Goal: Task Accomplishment & Management: Complete application form

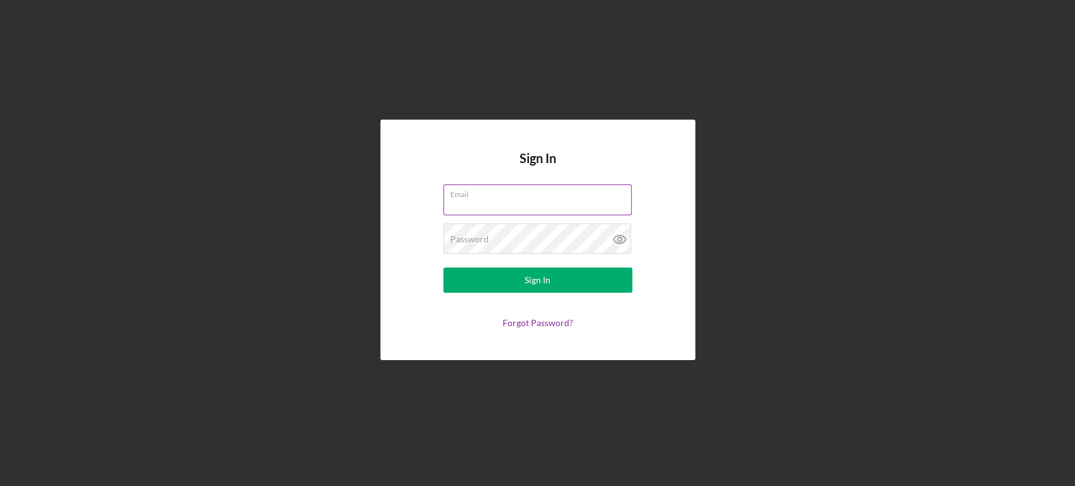
click at [557, 203] on input "Email" at bounding box center [537, 200] width 188 height 30
type input "[PERSON_NAME][EMAIL_ADDRESS][DOMAIN_NAME]"
click at [443, 268] on button "Sign In" at bounding box center [537, 280] width 189 height 25
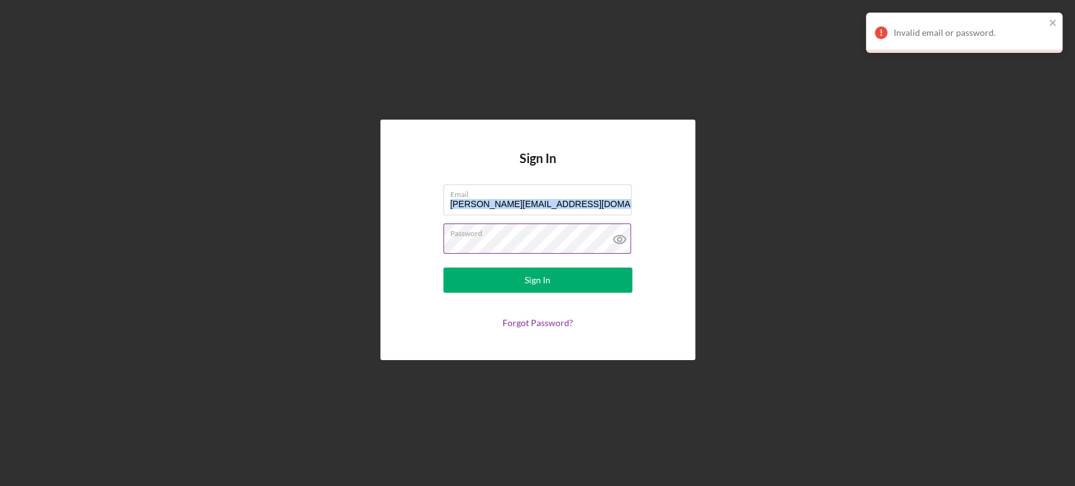
click at [539, 224] on form "Email [PERSON_NAME][EMAIL_ADDRESS][DOMAIN_NAME] Password Sign In Forgot Passwor…" at bounding box center [538, 257] width 252 height 144
drag, startPoint x: 541, startPoint y: 218, endPoint x: 193, endPoint y: 94, distance: 368.9
click at [362, 250] on div "Sign In Email [PERSON_NAME][EMAIL_ADDRESS][DOMAIN_NAME] Password Sign In Forgot…" at bounding box center [537, 240] width 1062 height 480
click at [443, 268] on button "Sign In" at bounding box center [537, 280] width 189 height 25
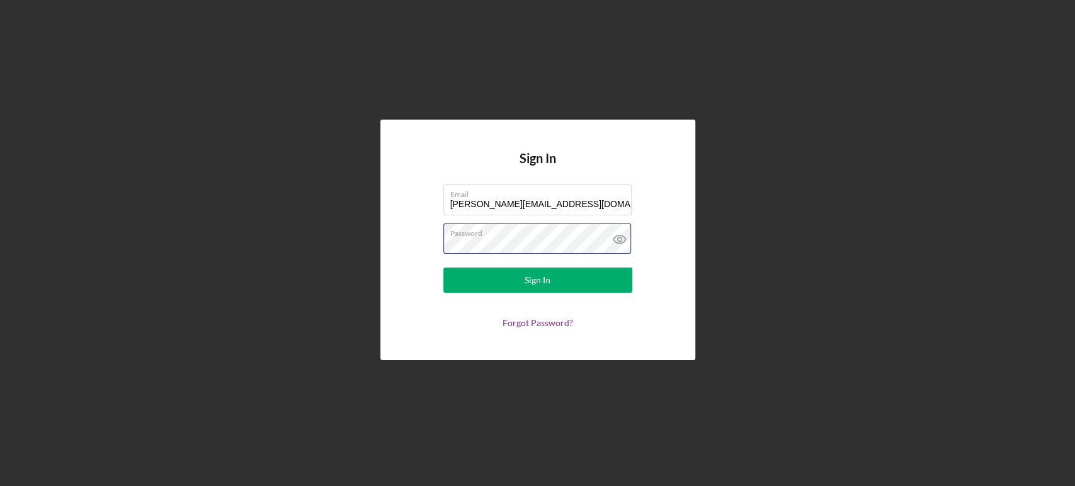
click at [334, 242] on div "Sign In Email [PERSON_NAME][EMAIL_ADDRESS][DOMAIN_NAME] Password Sign In Forgot…" at bounding box center [537, 240] width 1062 height 480
click at [443, 268] on button "Sign In" at bounding box center [537, 280] width 189 height 25
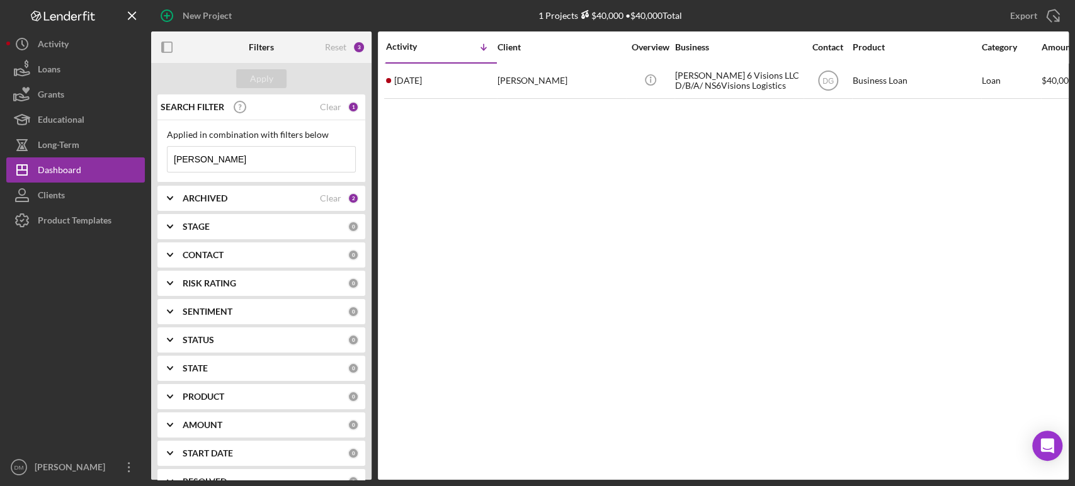
drag, startPoint x: 245, startPoint y: 158, endPoint x: 157, endPoint y: 155, distance: 87.6
click at [157, 155] on div "Applied in combination with filters below [PERSON_NAME] Icon/Menu Close" at bounding box center [261, 151] width 208 height 62
type input "[PERSON_NAME]"
click at [259, 74] on div "Apply" at bounding box center [261, 78] width 23 height 19
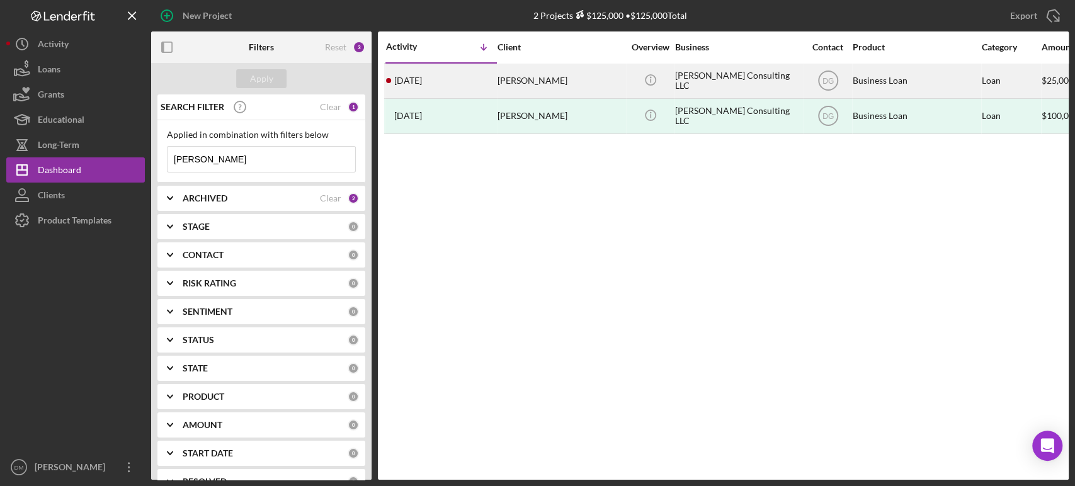
click at [564, 82] on div "[PERSON_NAME]" at bounding box center [561, 80] width 126 height 33
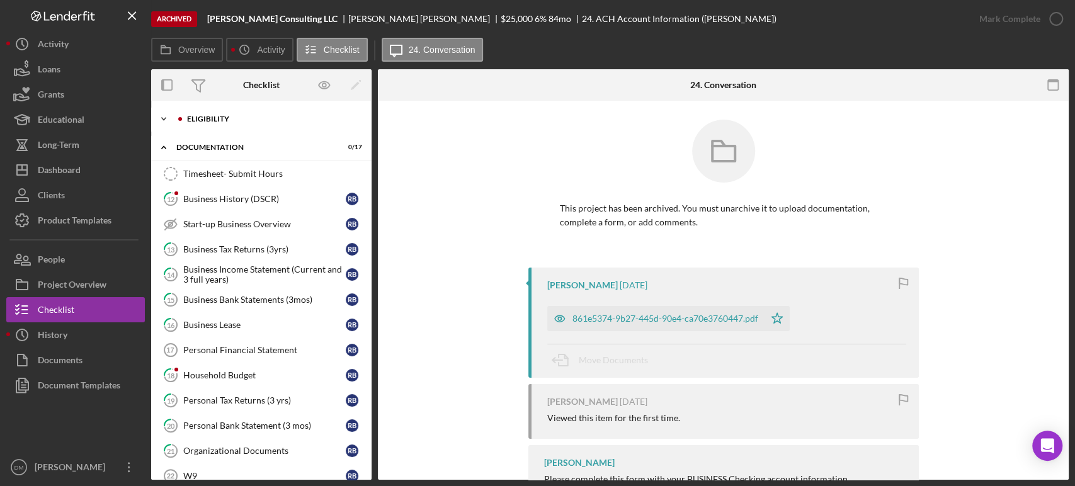
click at [166, 119] on icon "Icon/Expander" at bounding box center [163, 118] width 25 height 25
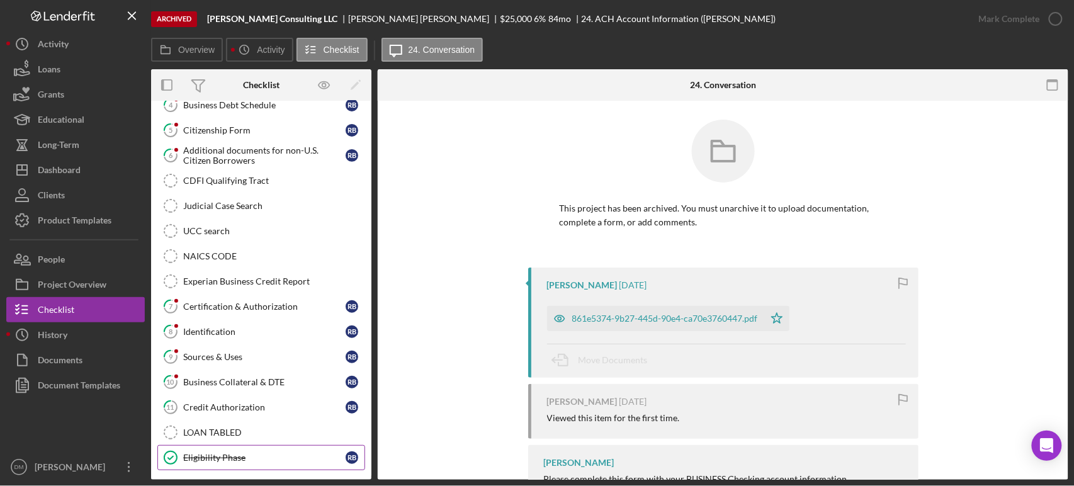
scroll to position [140, 0]
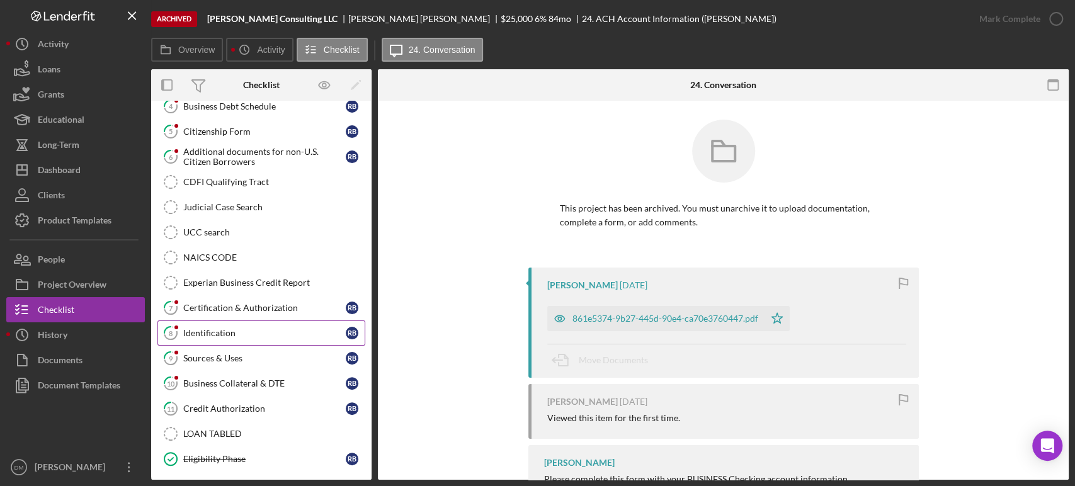
click at [237, 328] on div "Identification" at bounding box center [264, 333] width 162 height 10
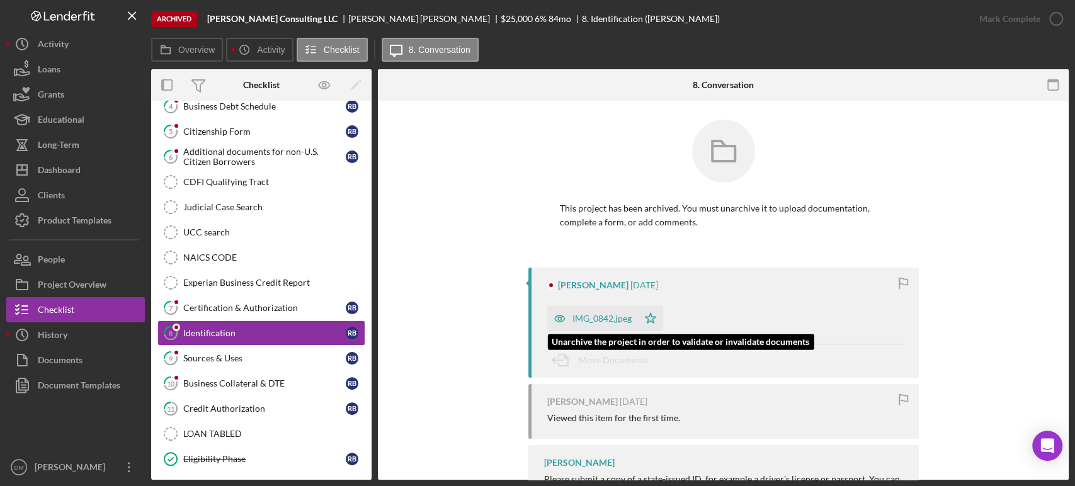
click at [605, 314] on div "IMG_0842.jpeg" at bounding box center [601, 319] width 59 height 10
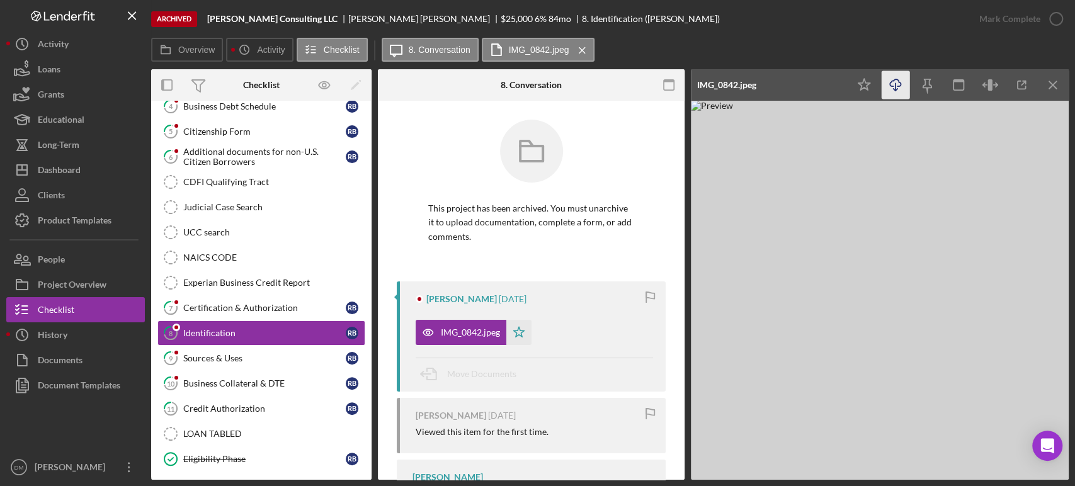
click at [899, 87] on icon "Icon/Download" at bounding box center [896, 85] width 28 height 28
click at [1055, 84] on icon "Icon/Menu Close" at bounding box center [1053, 85] width 28 height 28
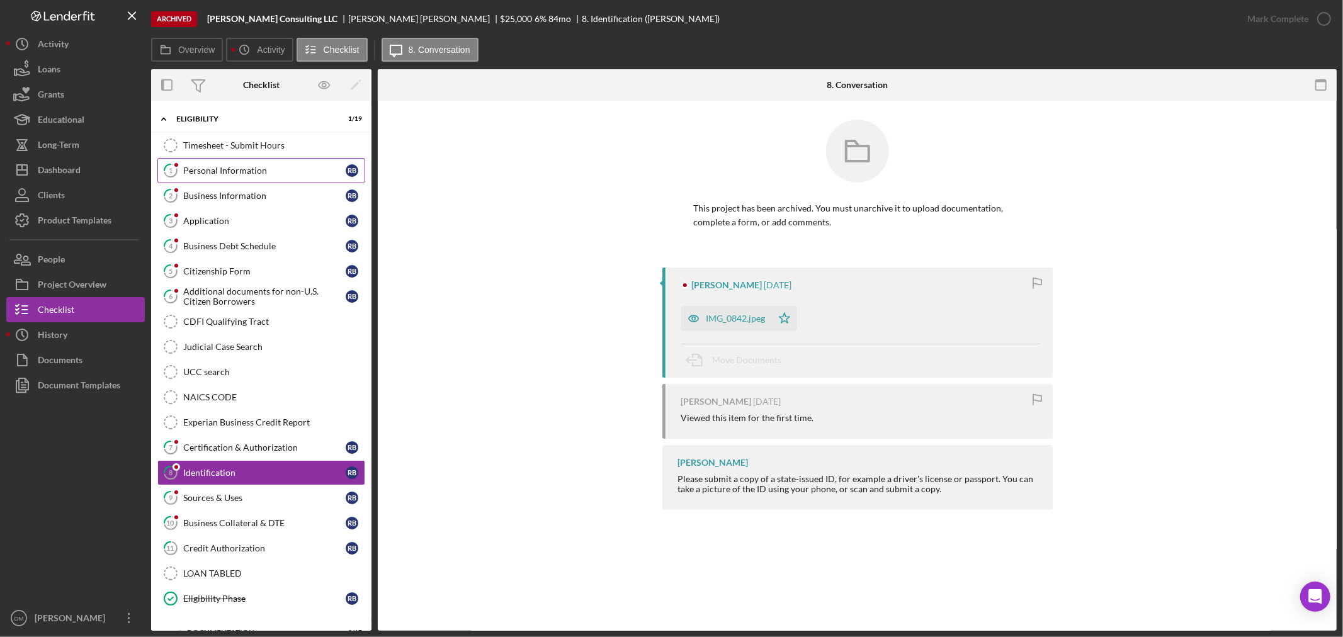
drag, startPoint x: 228, startPoint y: 166, endPoint x: 233, endPoint y: 173, distance: 8.6
click at [228, 166] on div "Personal Information" at bounding box center [264, 171] width 162 height 10
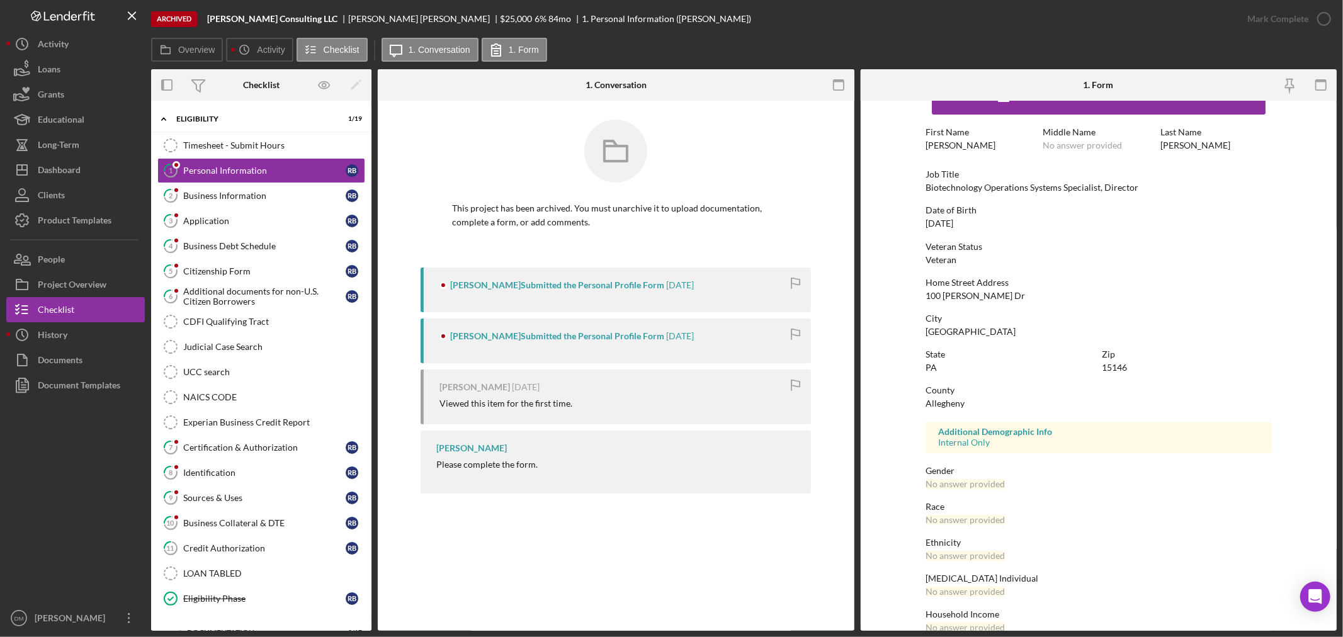
scroll to position [57, 0]
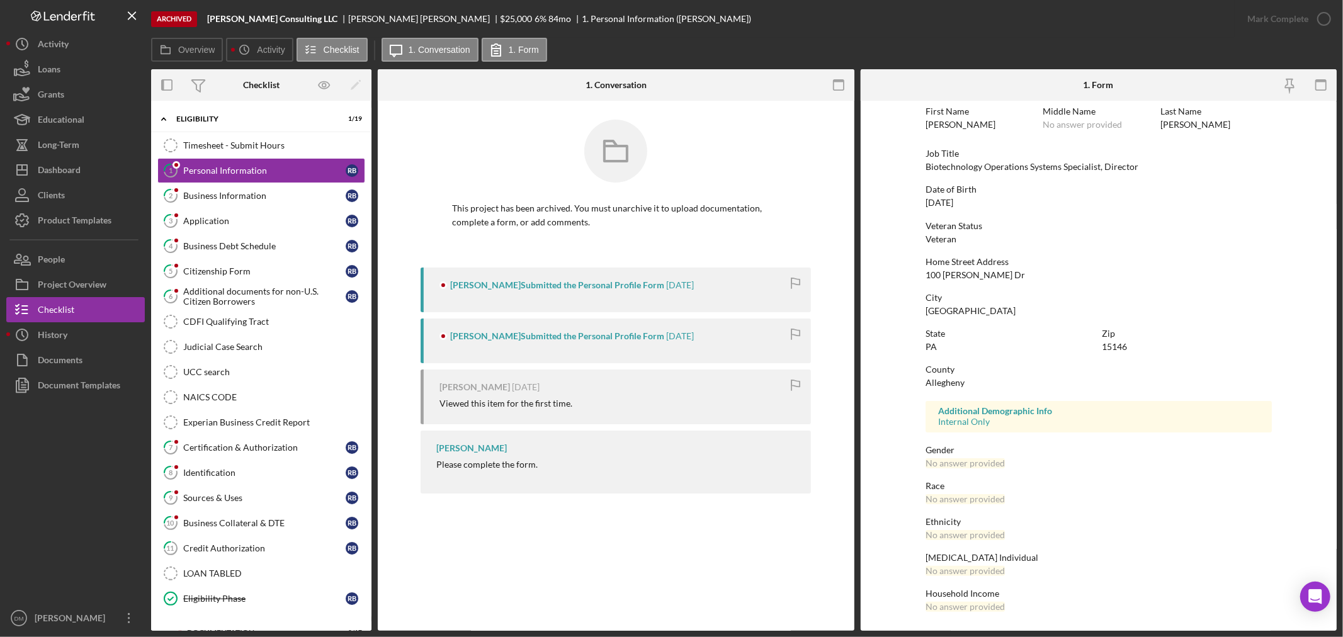
click at [977, 460] on div "No answer provided" at bounding box center [965, 463] width 79 height 10
click at [1023, 423] on div "Internal Only" at bounding box center [1098, 422] width 321 height 10
click at [219, 171] on div "Personal Information" at bounding box center [264, 171] width 162 height 10
click at [1062, 467] on div "Gender No answer provided" at bounding box center [1099, 456] width 346 height 23
click at [1015, 419] on div "Internal Only" at bounding box center [1098, 422] width 321 height 10
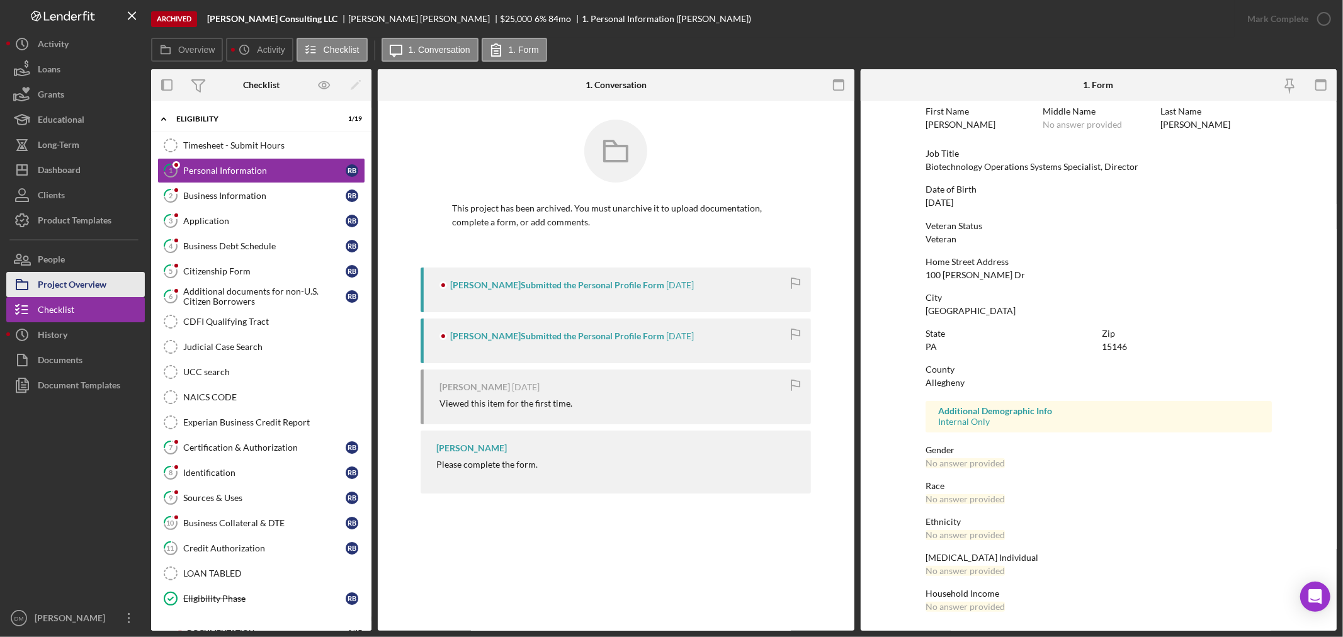
click at [89, 283] on div "Project Overview" at bounding box center [72, 286] width 69 height 28
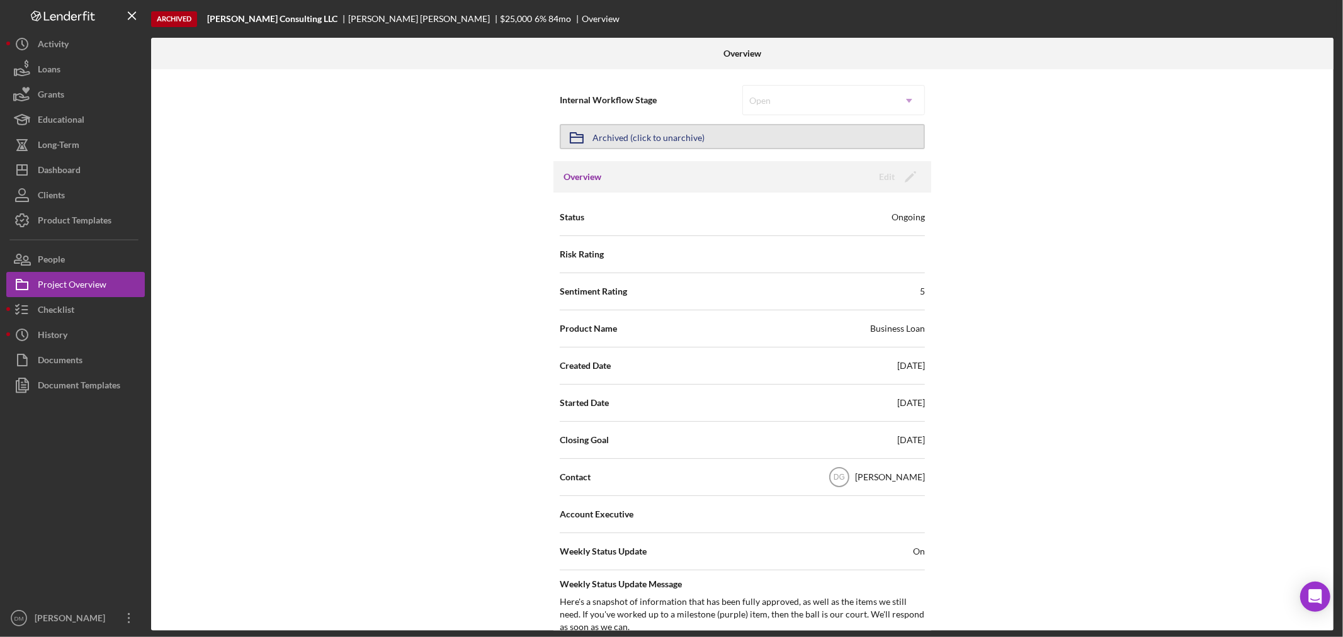
click at [848, 134] on button "Icon/Archived Archived (click to unarchive)" at bounding box center [742, 136] width 365 height 25
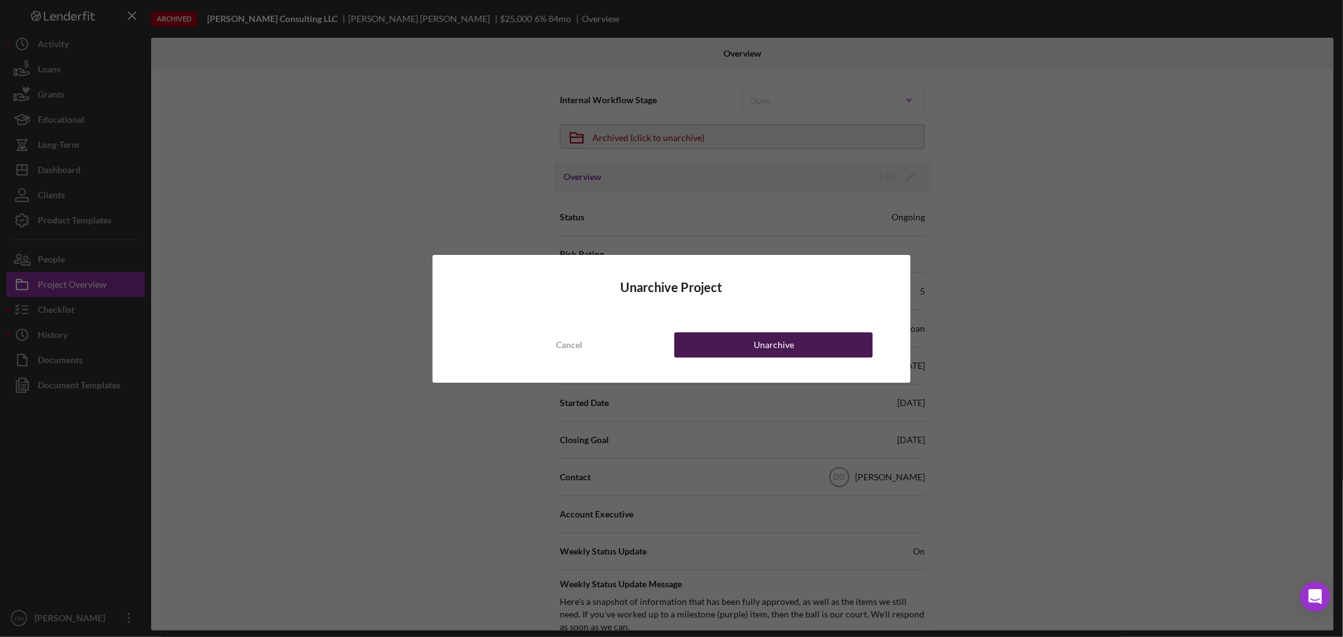
click at [789, 345] on div "Unarchive" at bounding box center [774, 345] width 40 height 25
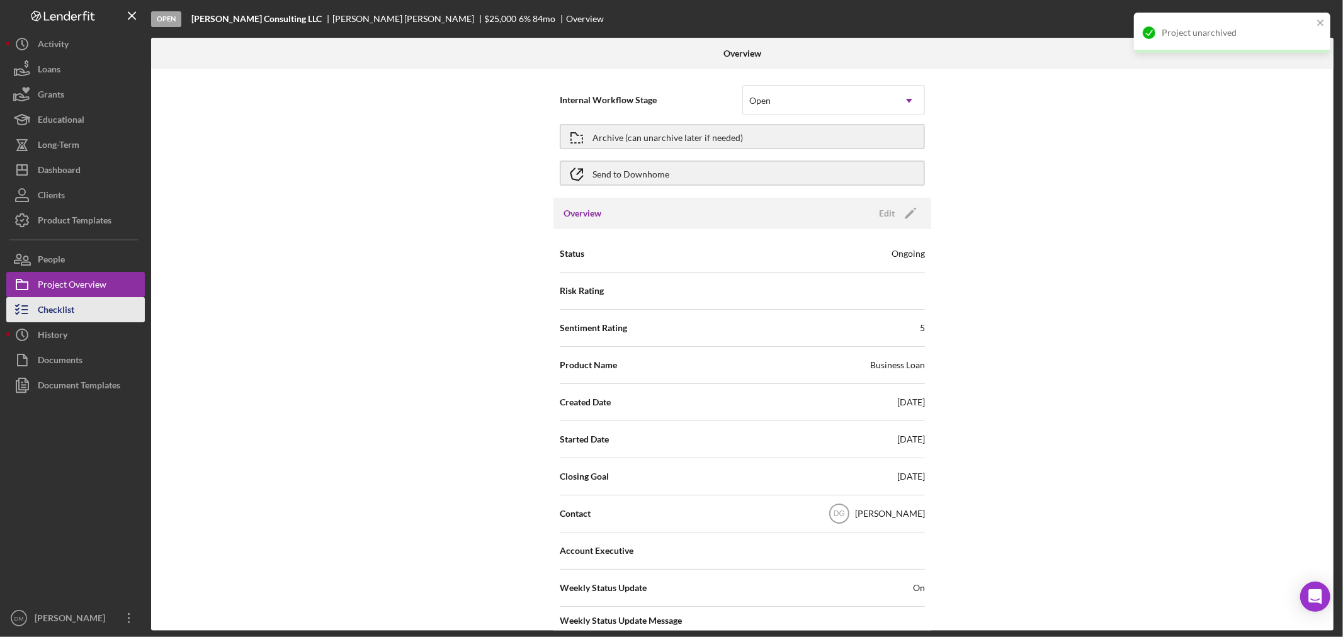
click at [84, 306] on button "Checklist" at bounding box center [75, 309] width 139 height 25
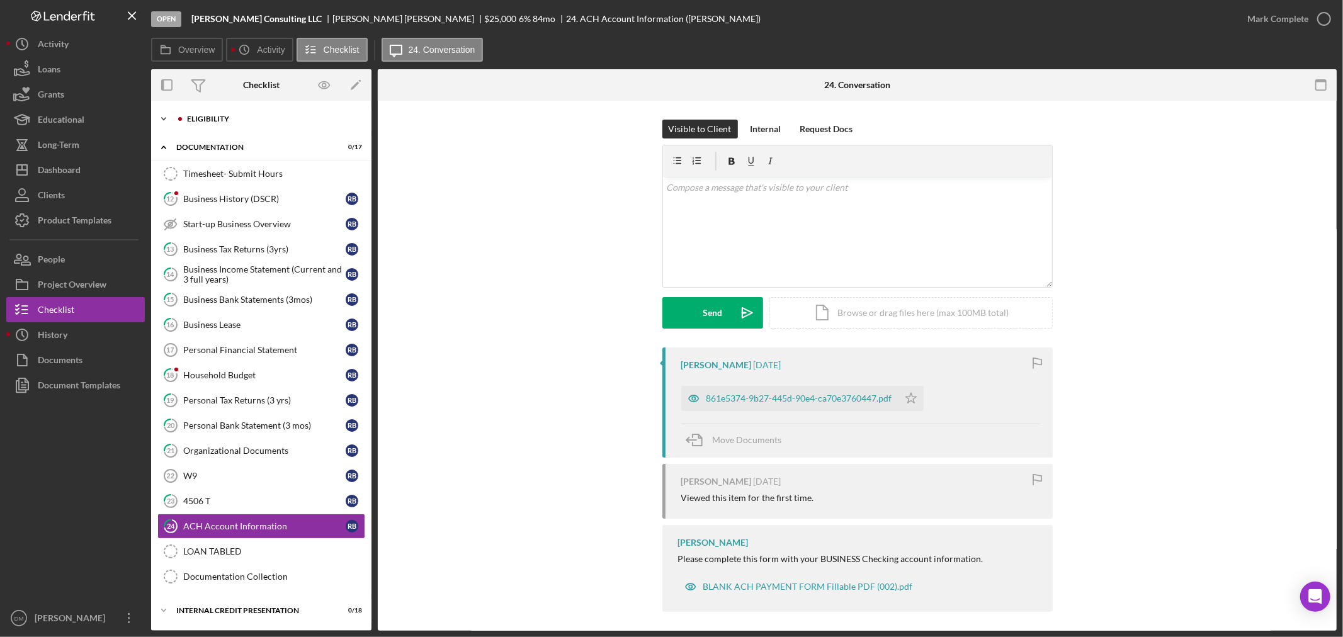
click at [230, 120] on div "Eligibility" at bounding box center [271, 119] width 169 height 8
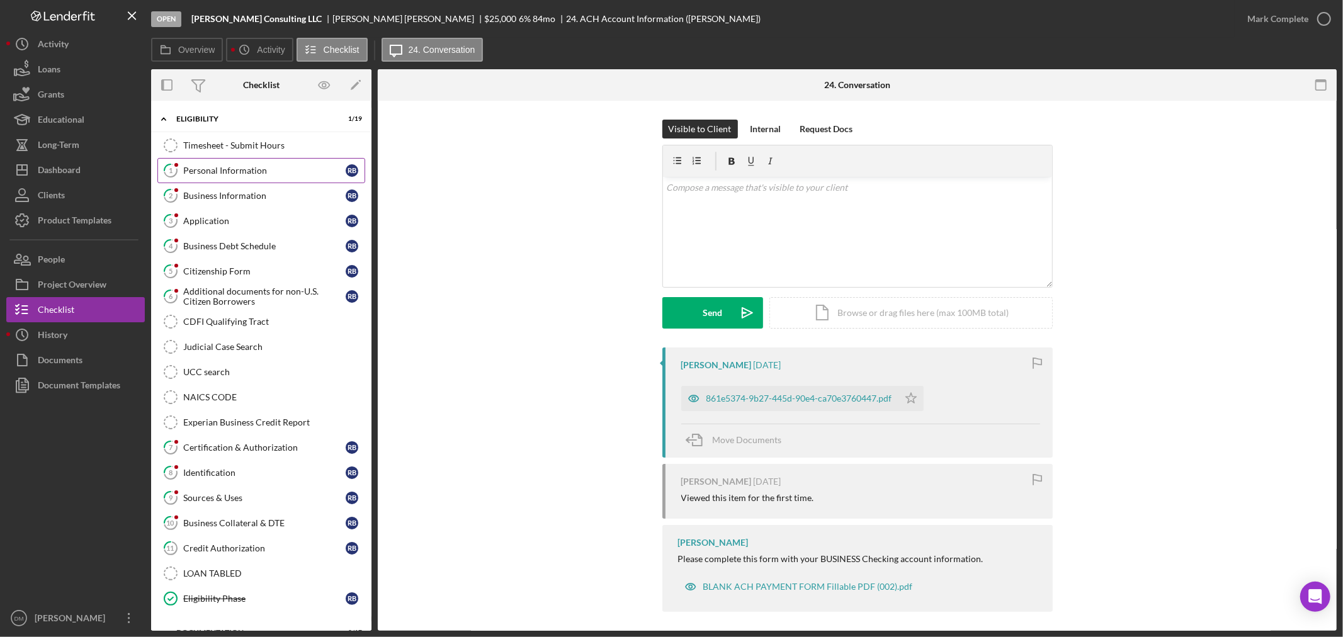
click at [251, 174] on div "Personal Information" at bounding box center [264, 171] width 162 height 10
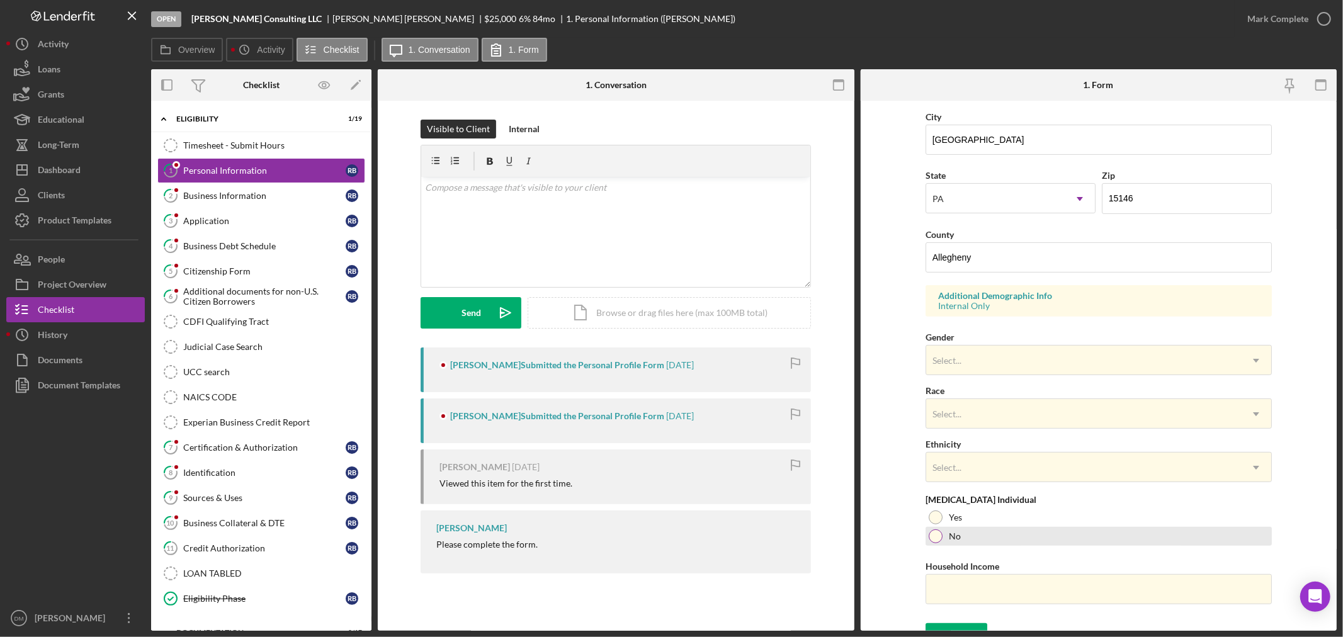
scroll to position [312, 0]
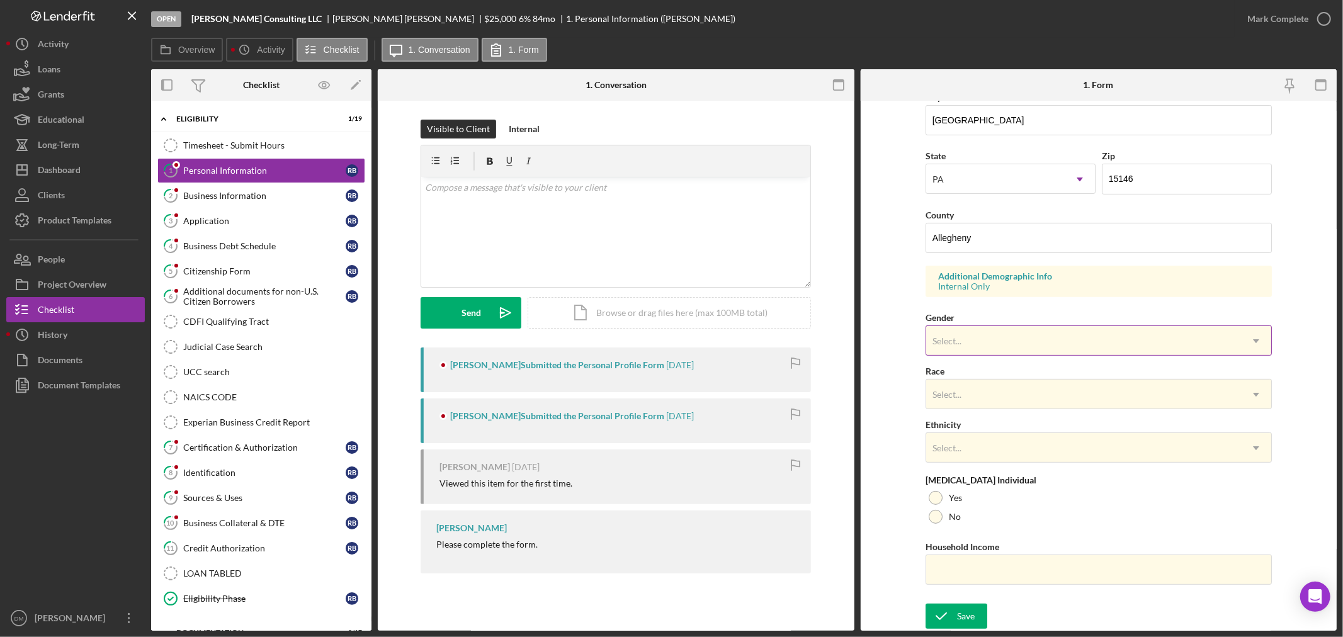
click at [1011, 336] on div "Select..." at bounding box center [1083, 341] width 315 height 29
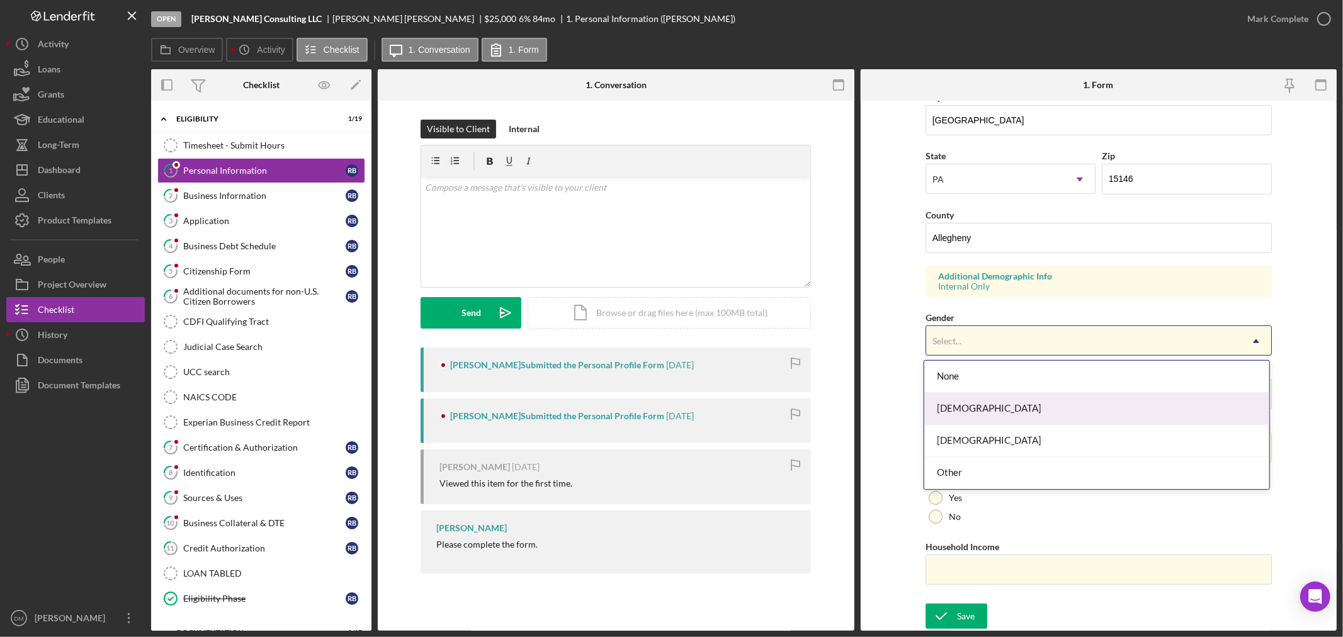
click at [993, 399] on div "[DEMOGRAPHIC_DATA]" at bounding box center [1097, 409] width 345 height 32
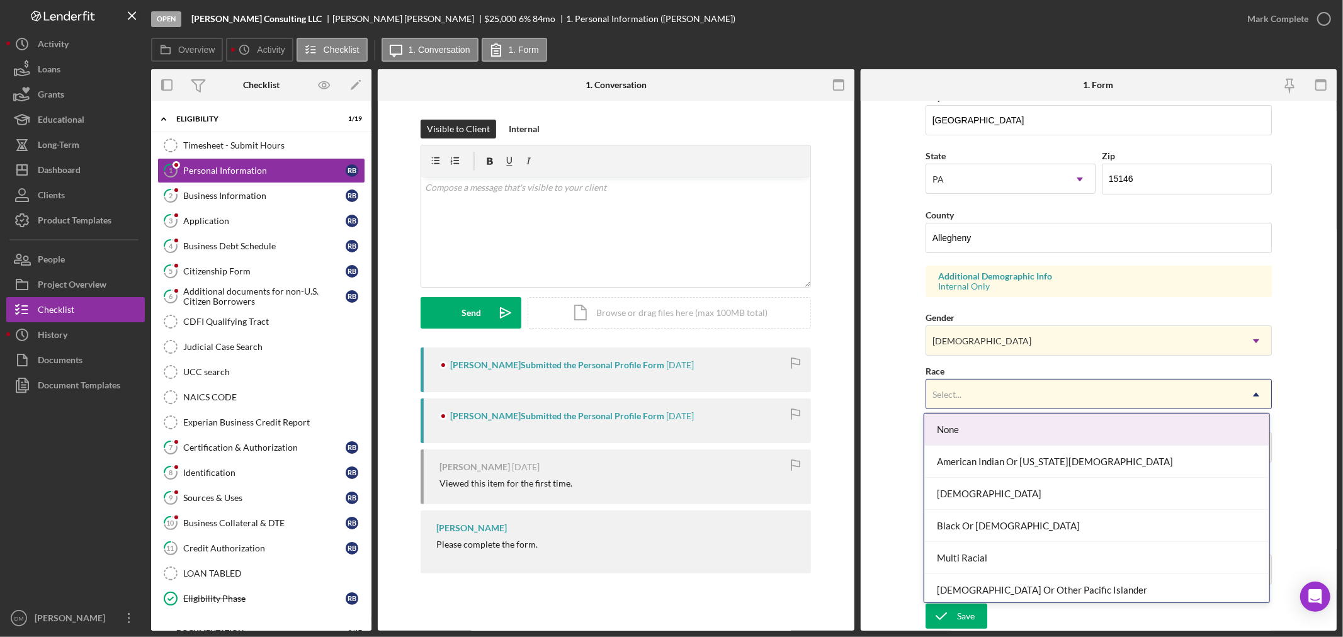
click at [993, 400] on div "Select..." at bounding box center [1083, 394] width 315 height 29
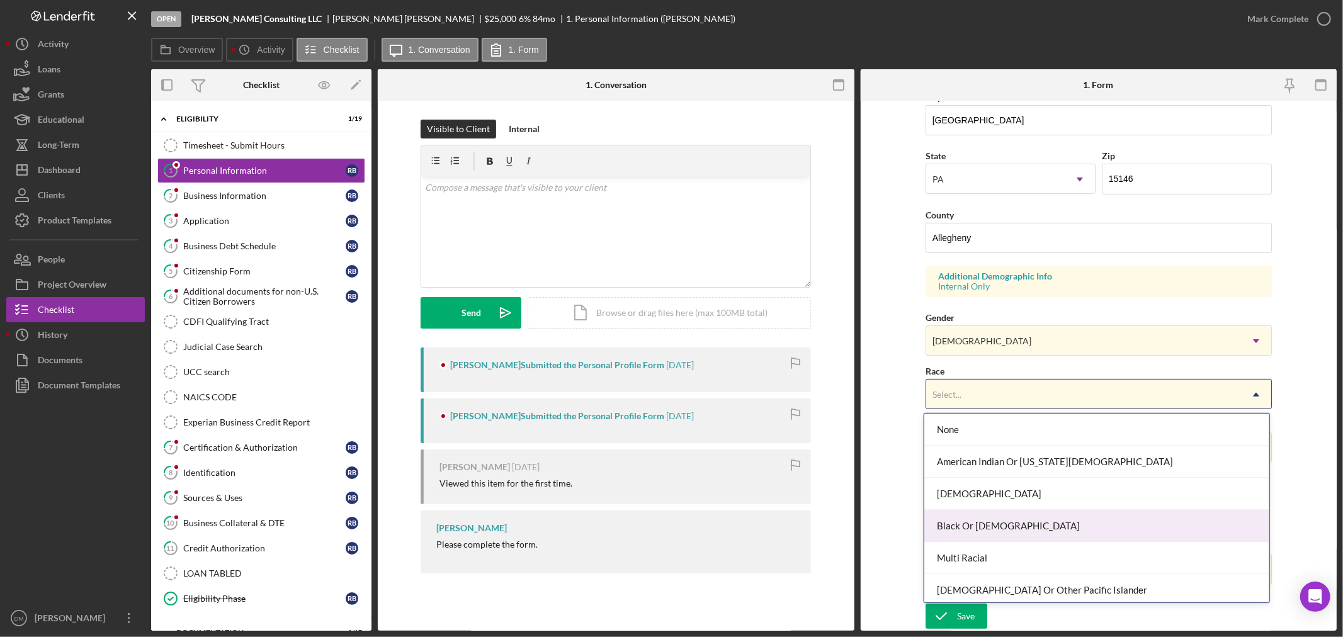
click at [1013, 486] on div "Black Or [DEMOGRAPHIC_DATA]" at bounding box center [1097, 526] width 345 height 32
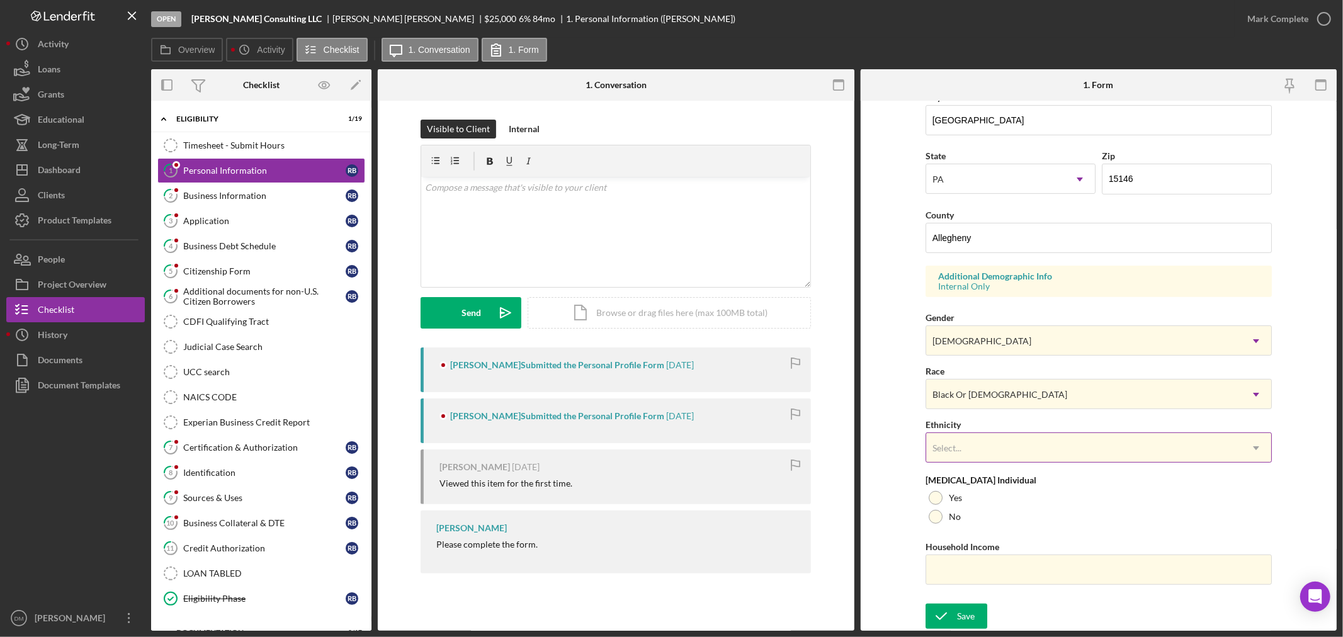
click at [1022, 452] on div "Select..." at bounding box center [1083, 448] width 315 height 29
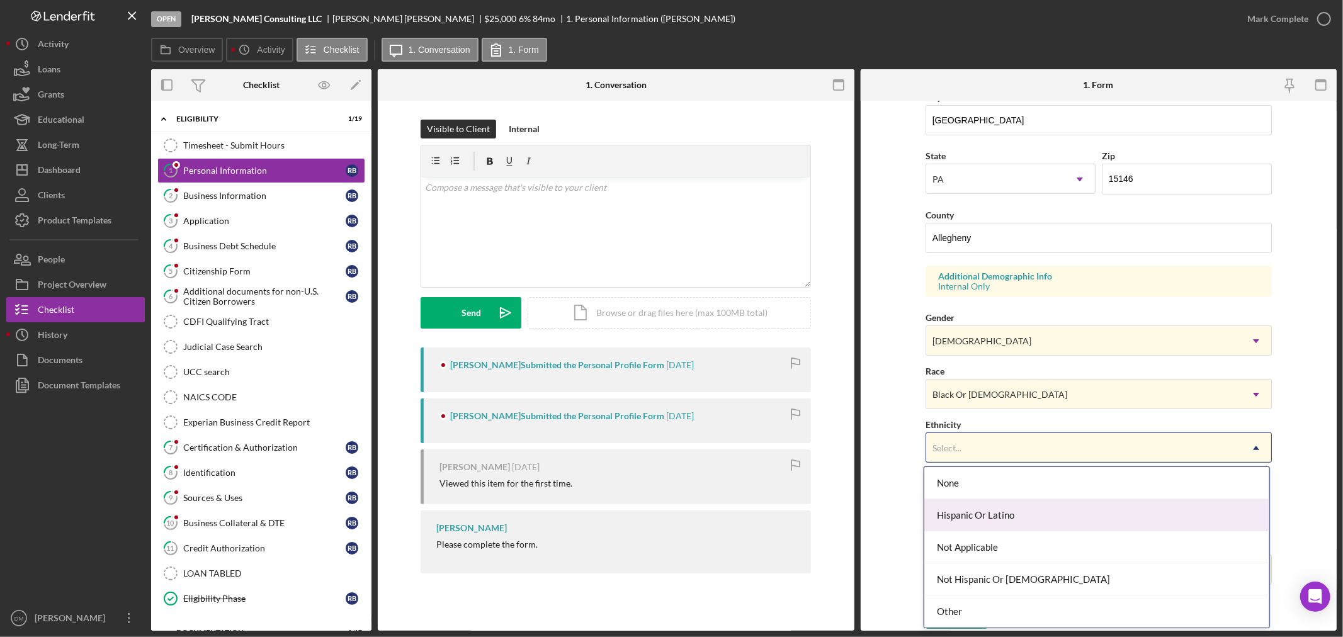
click at [1018, 486] on div "Hispanic Or Latino" at bounding box center [1097, 515] width 345 height 32
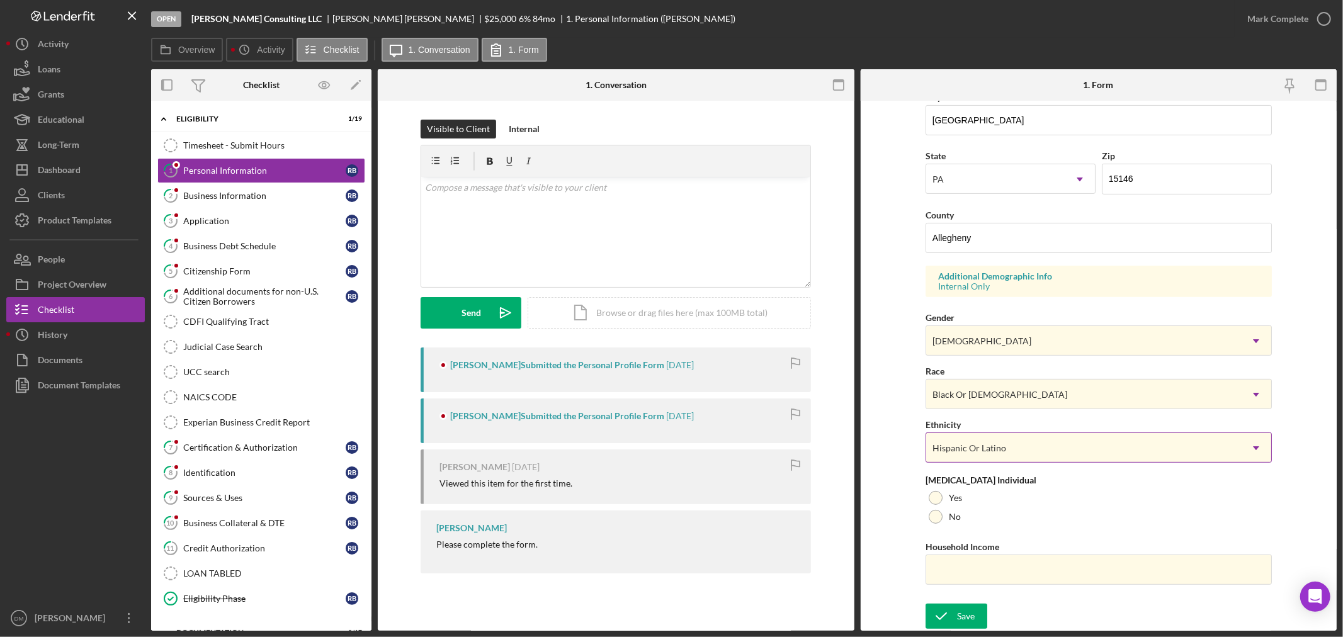
click at [1023, 445] on div "Hispanic Or Latino" at bounding box center [1083, 448] width 315 height 29
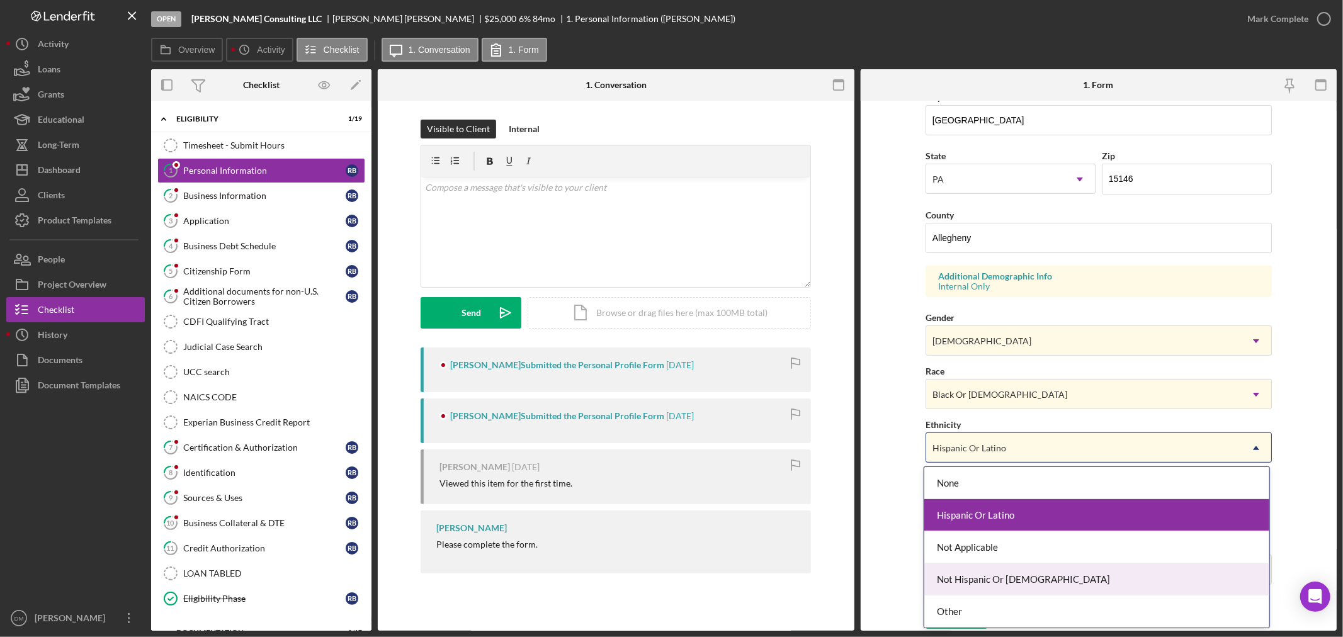
click at [998, 486] on div "Not Hispanic Or [DEMOGRAPHIC_DATA]" at bounding box center [1097, 580] width 345 height 32
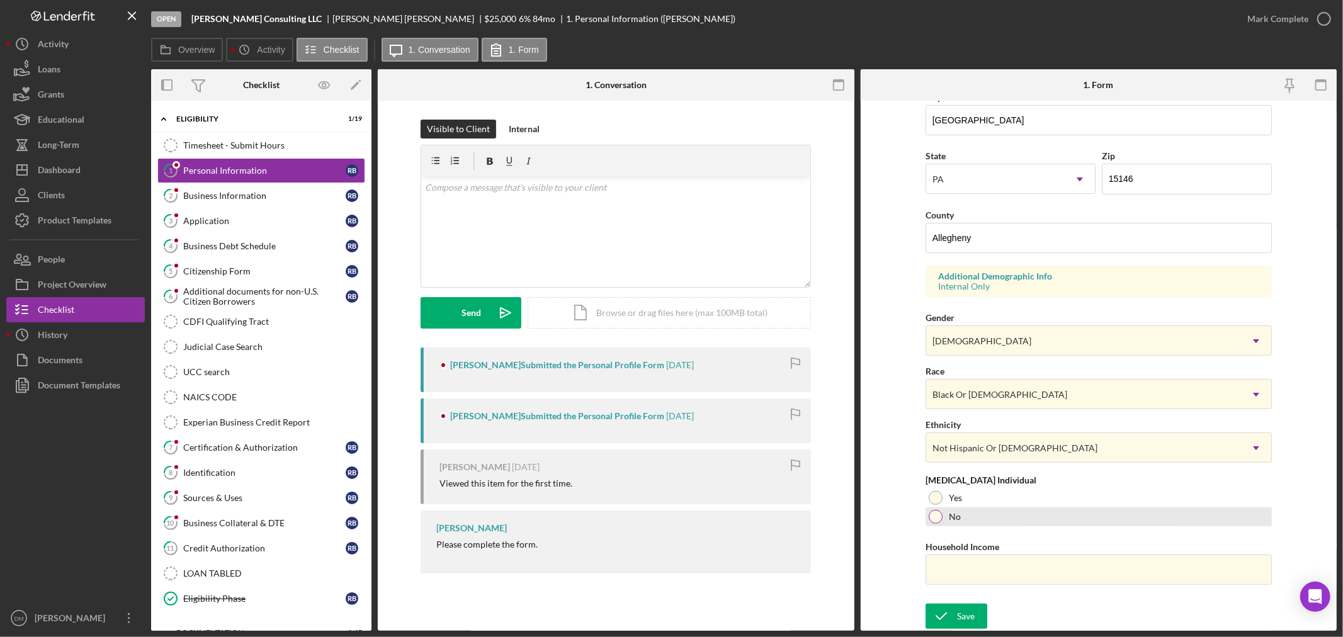
click at [935, 486] on div at bounding box center [936, 517] width 14 height 14
click at [965, 486] on input "Household Income" at bounding box center [1099, 570] width 346 height 30
click at [1042, 486] on input "Household Income" at bounding box center [1099, 570] width 346 height 30
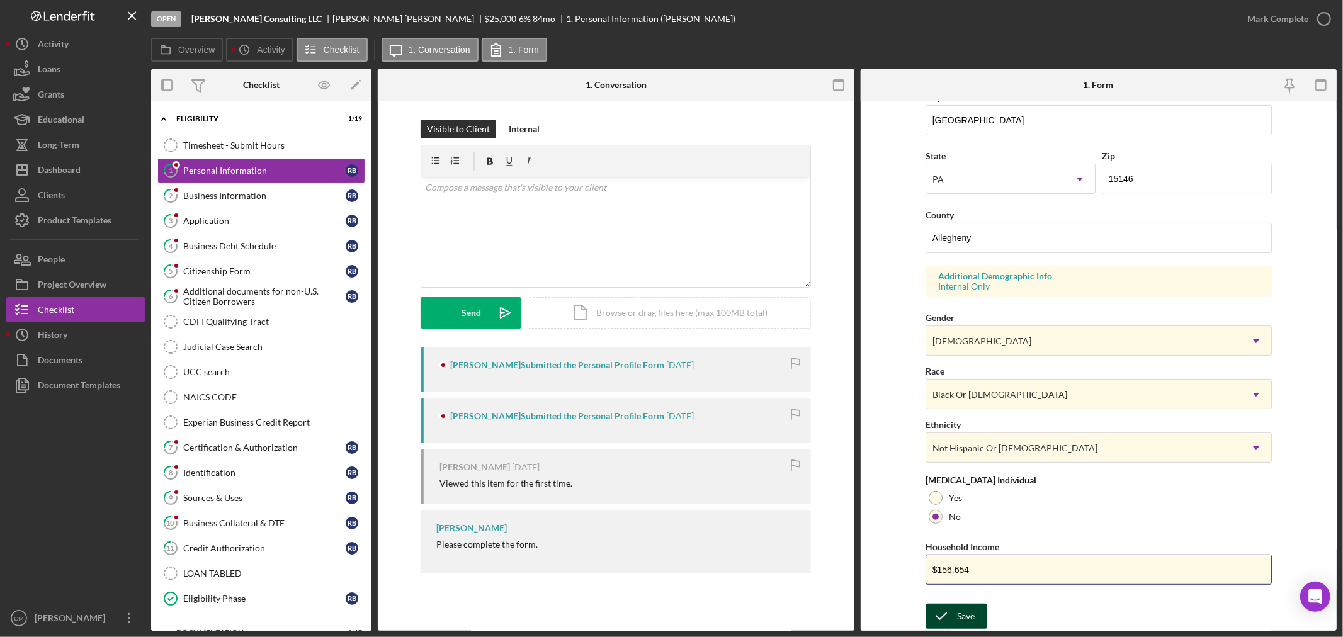
type input "$156,654"
click at [964, 486] on div "Save" at bounding box center [966, 616] width 18 height 25
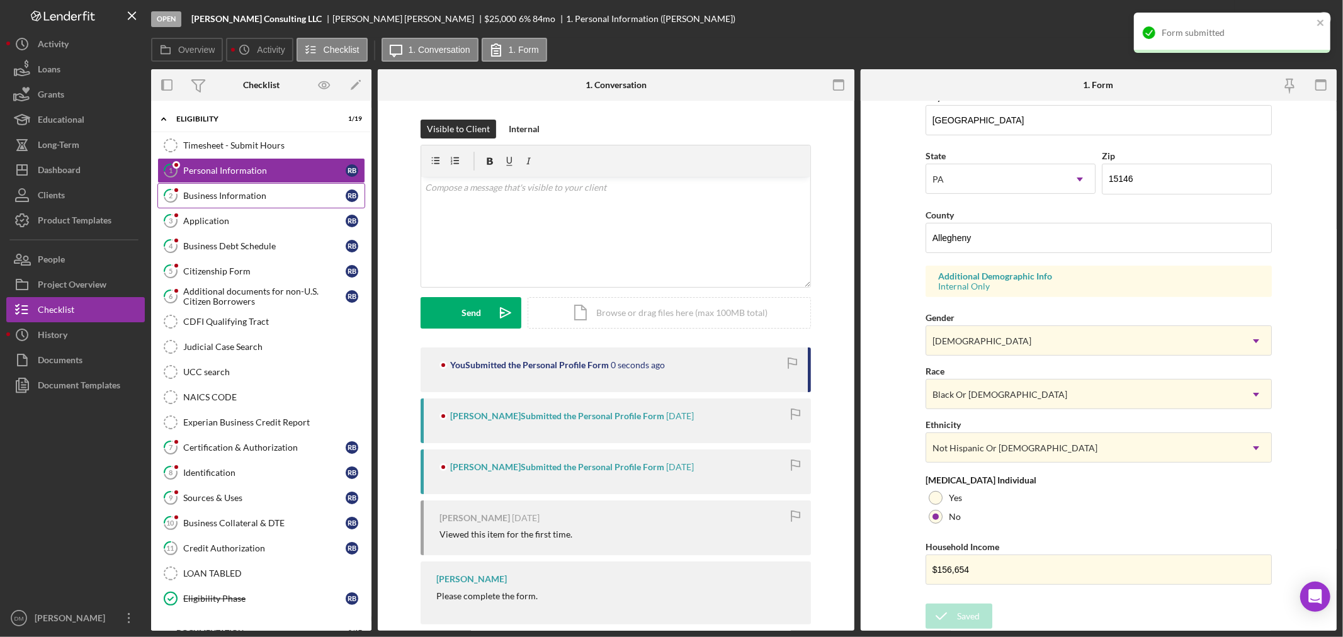
click at [224, 195] on div "Business Information" at bounding box center [264, 196] width 162 height 10
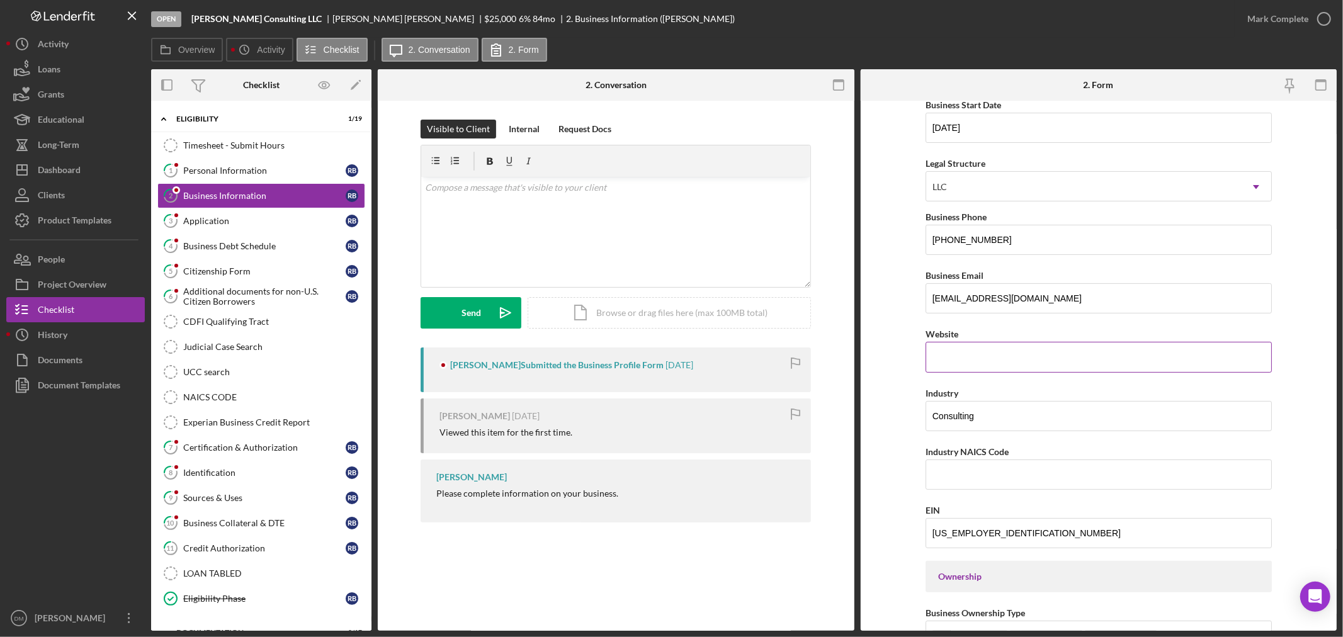
scroll to position [140, 0]
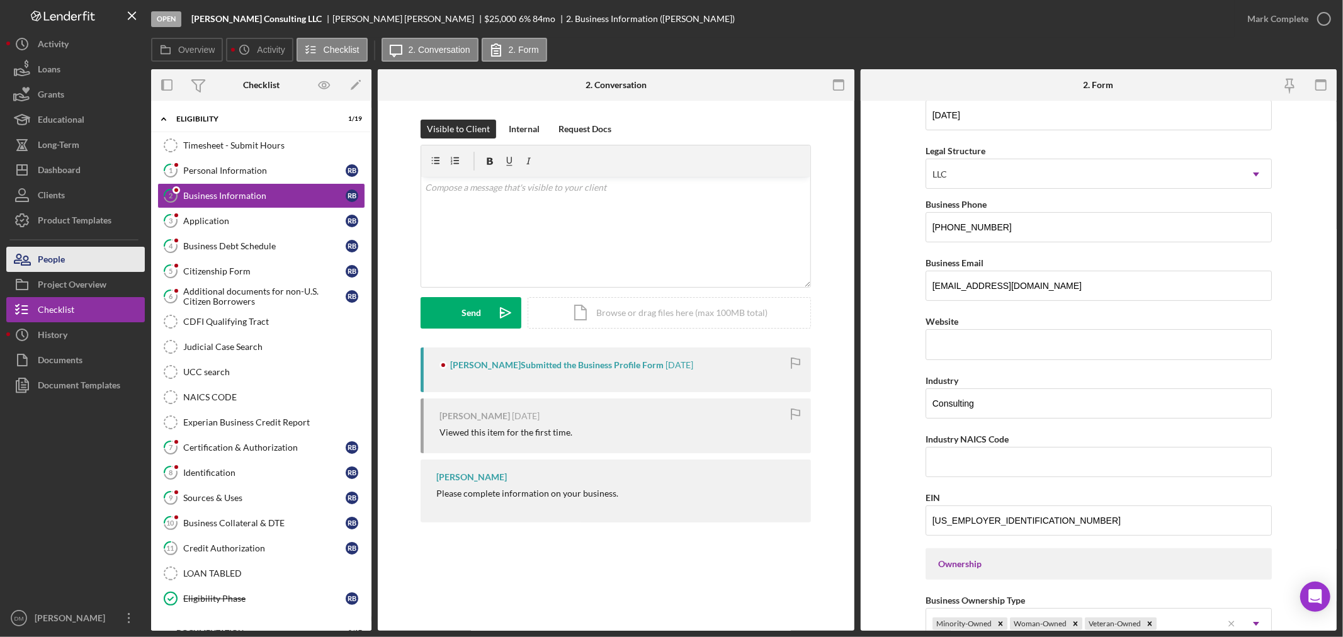
click at [74, 259] on button "People" at bounding box center [75, 259] width 139 height 25
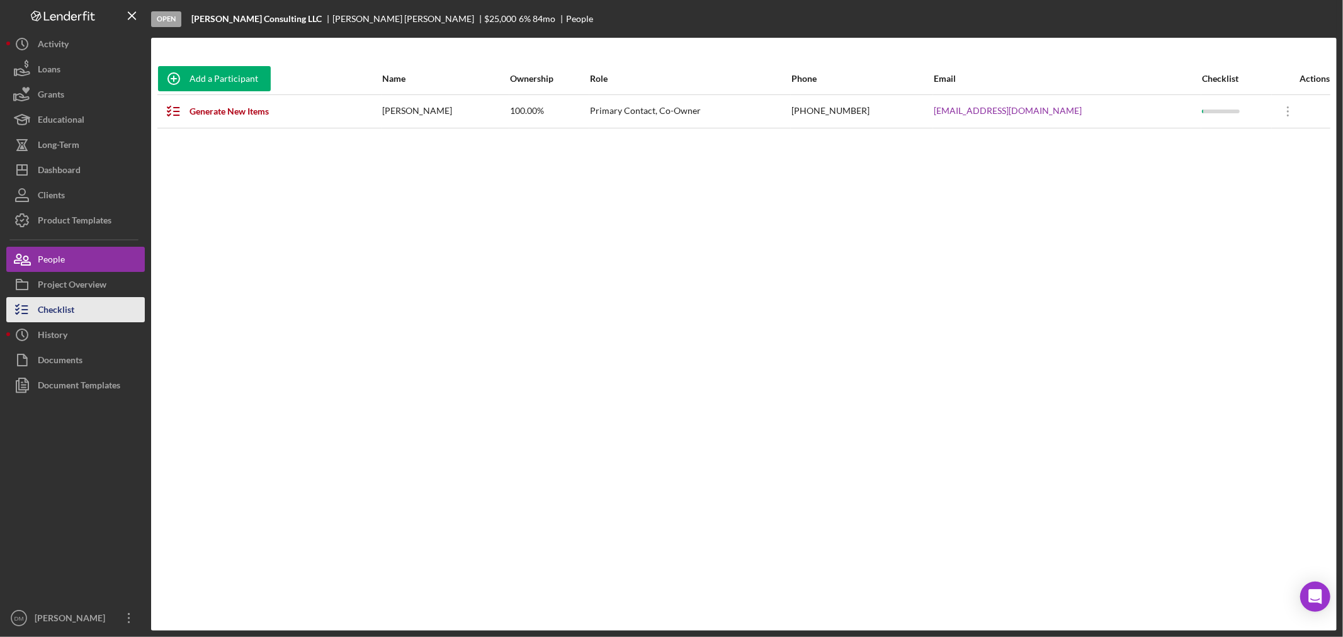
click at [64, 314] on div "Checklist" at bounding box center [56, 311] width 37 height 28
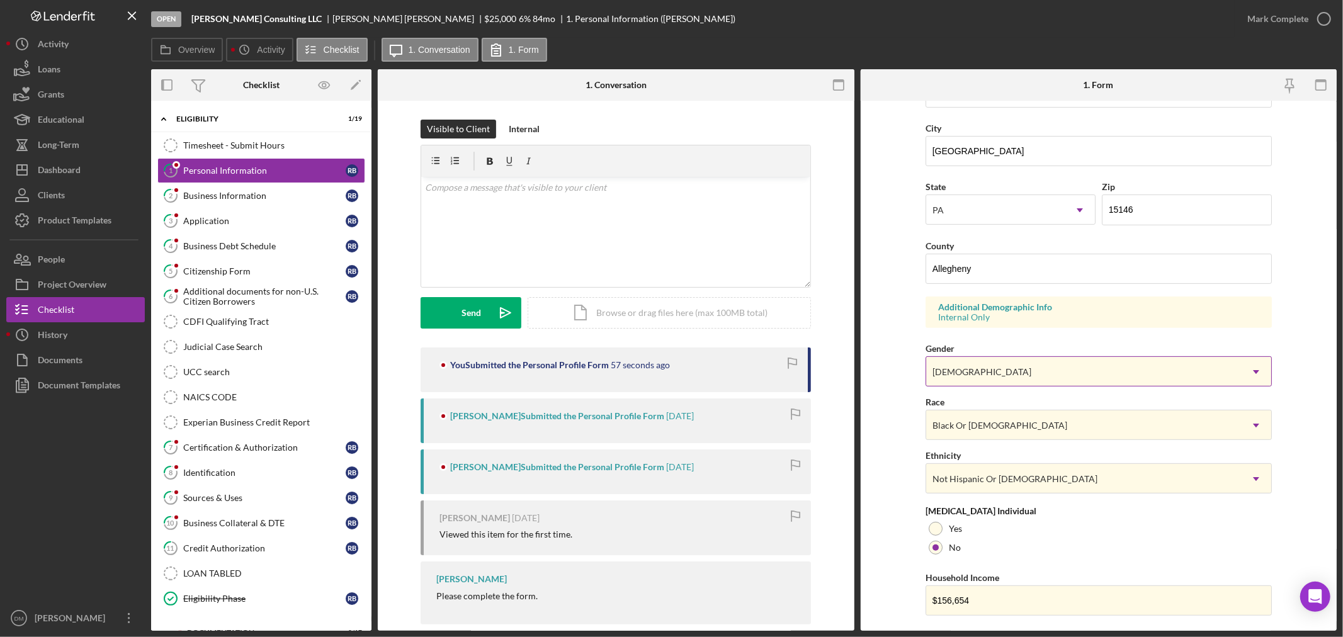
scroll to position [312, 0]
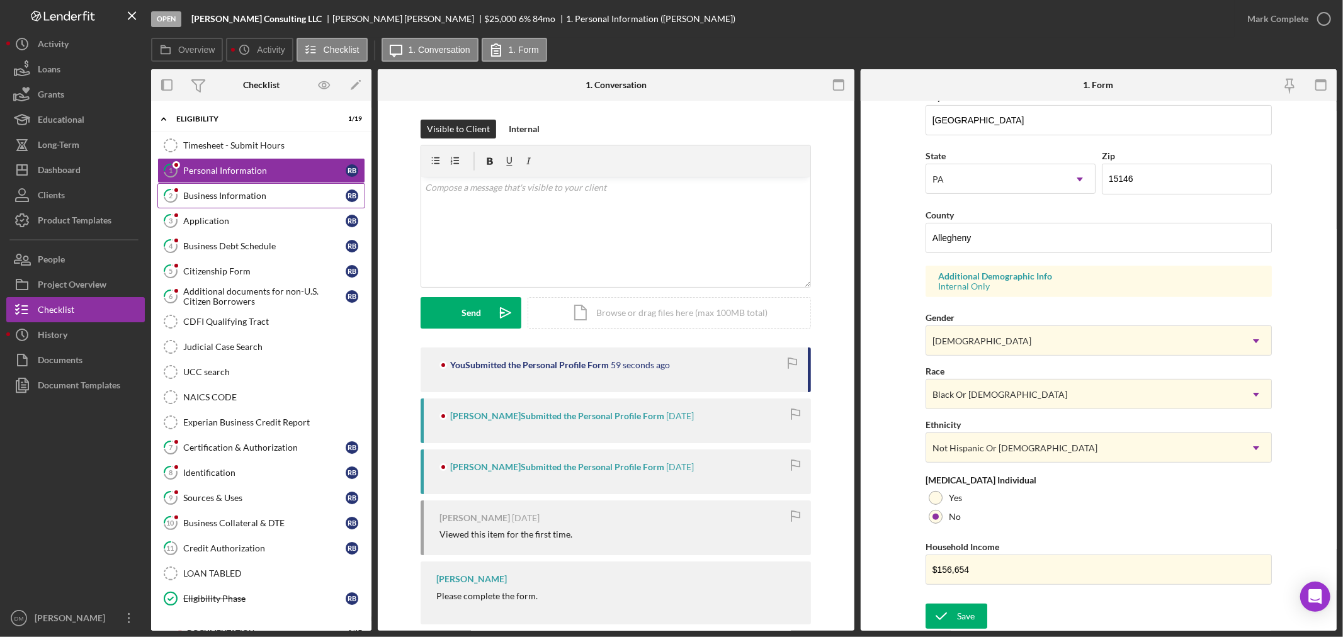
click at [212, 191] on div "Business Information" at bounding box center [264, 196] width 162 height 10
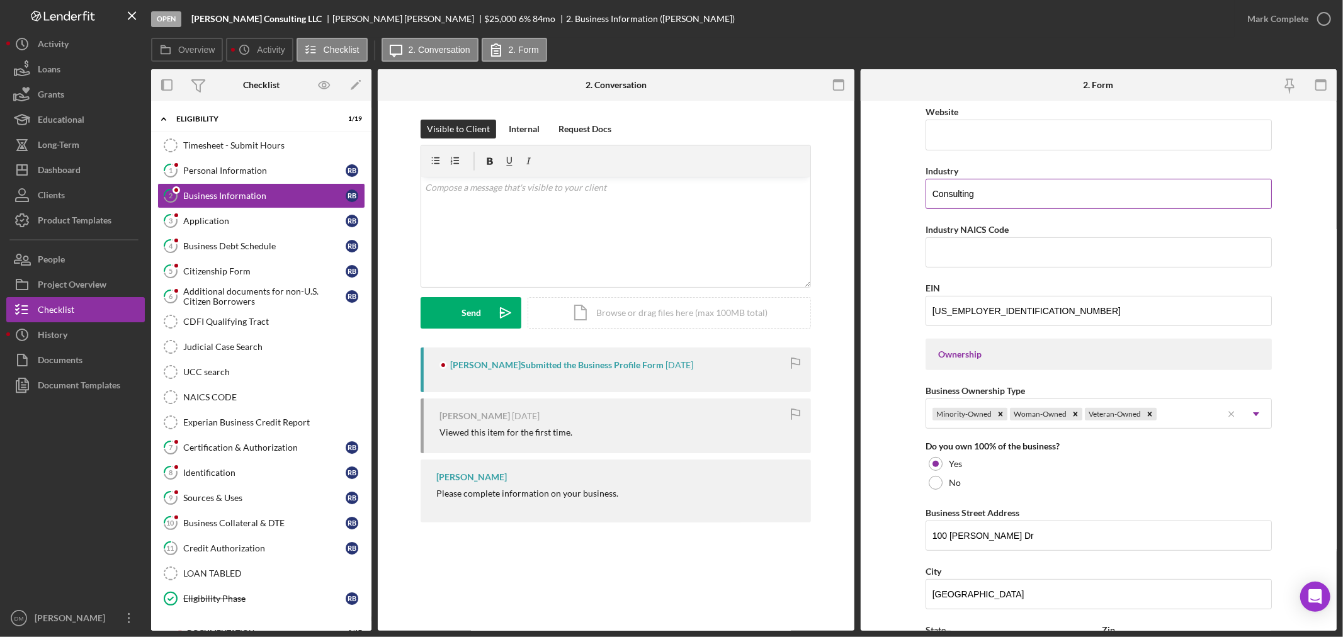
scroll to position [280, 0]
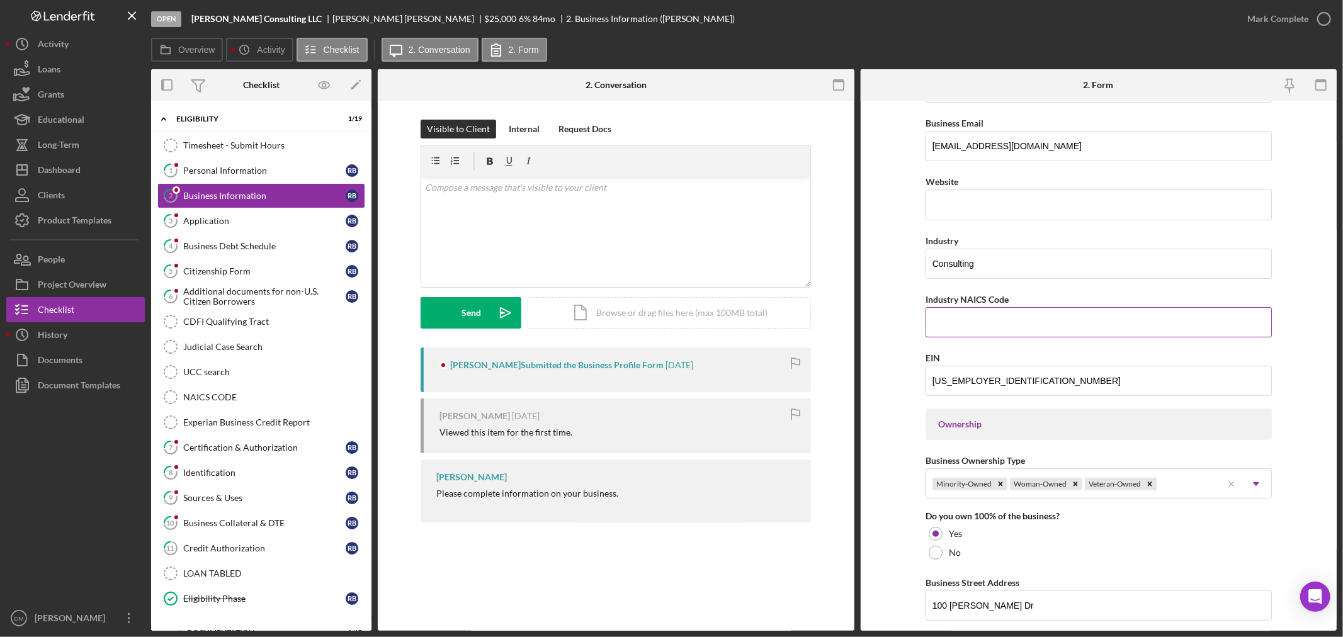
click at [1004, 320] on input "Industry NAICS Code" at bounding box center [1099, 322] width 346 height 30
click at [1008, 329] on input "Industry NAICS Code" at bounding box center [1099, 322] width 346 height 30
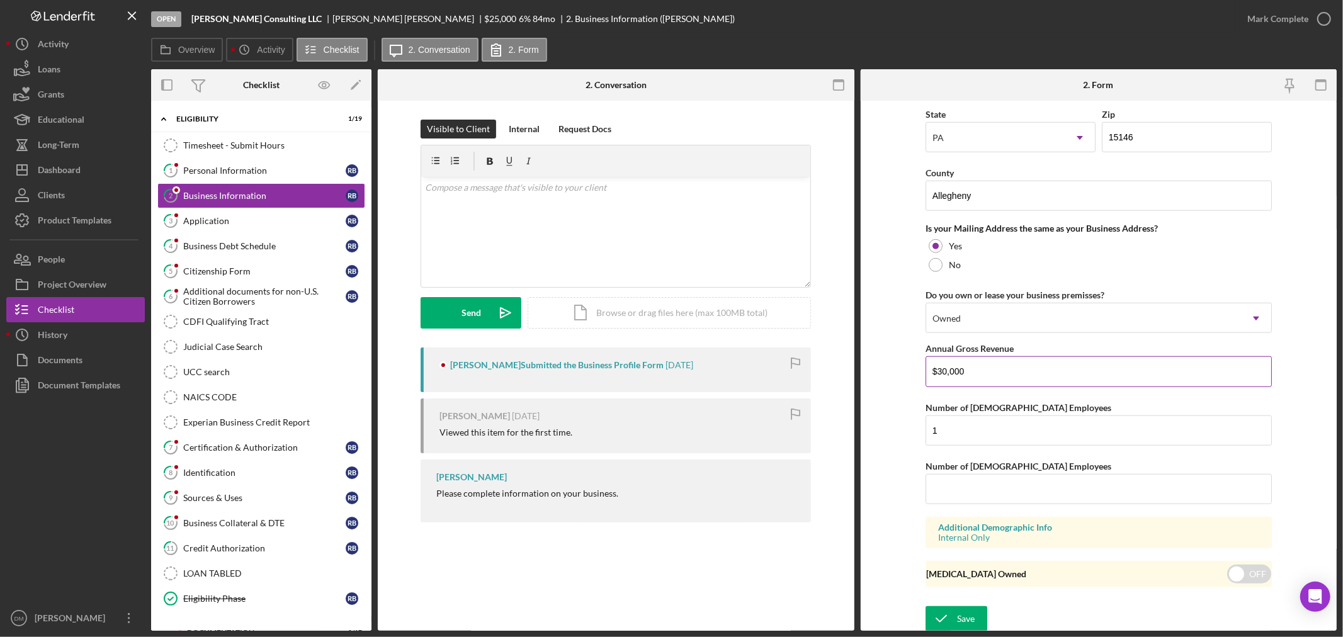
scroll to position [870, 0]
type input "541611"
click at [969, 486] on div "Save" at bounding box center [966, 616] width 18 height 25
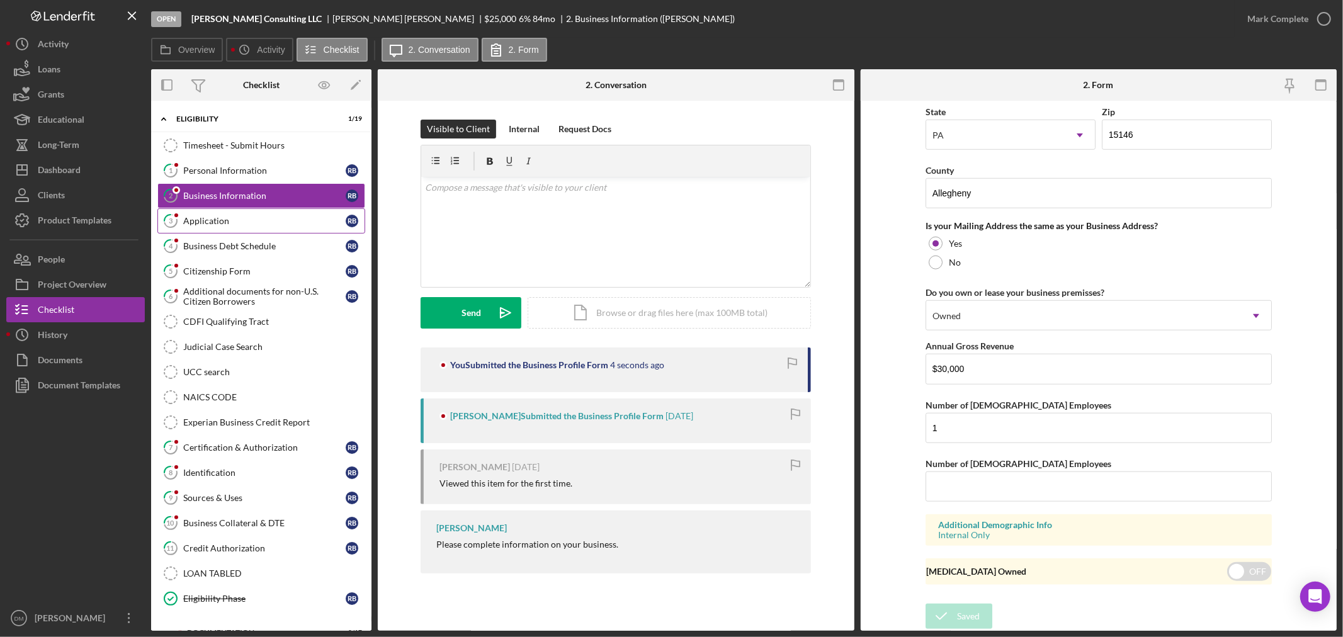
click at [236, 217] on div "Application" at bounding box center [264, 221] width 162 height 10
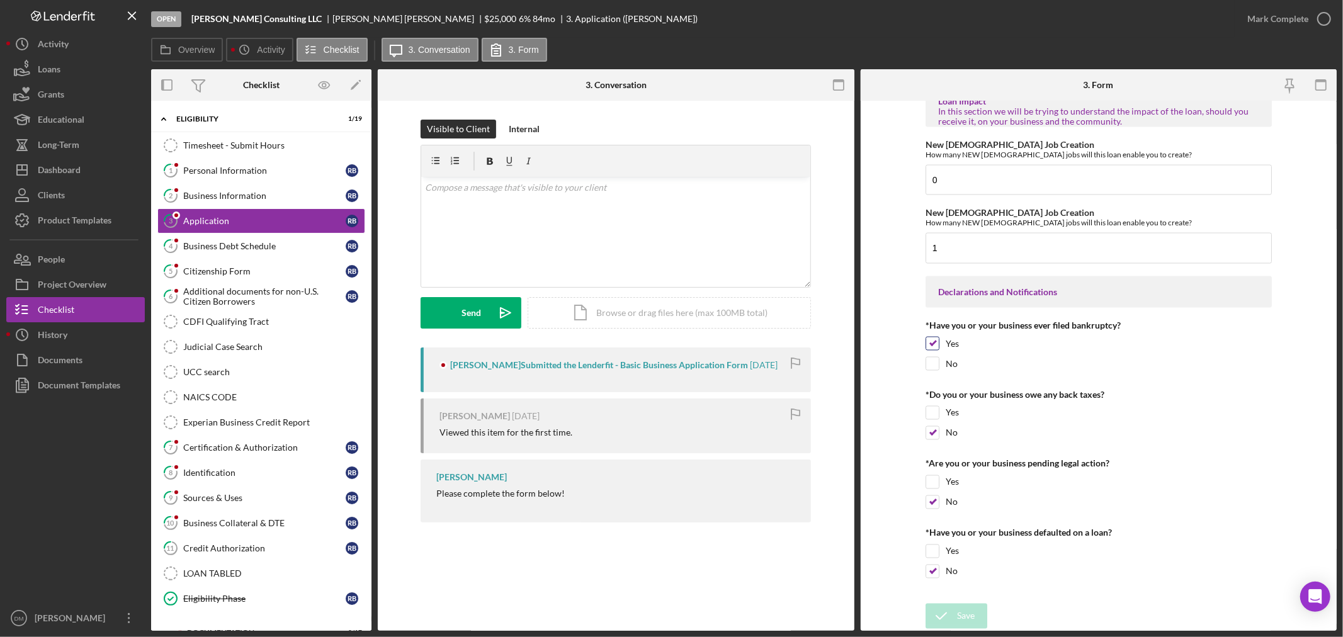
scroll to position [1739, 0]
click at [263, 347] on div "Judicial Case Search" at bounding box center [273, 347] width 181 height 10
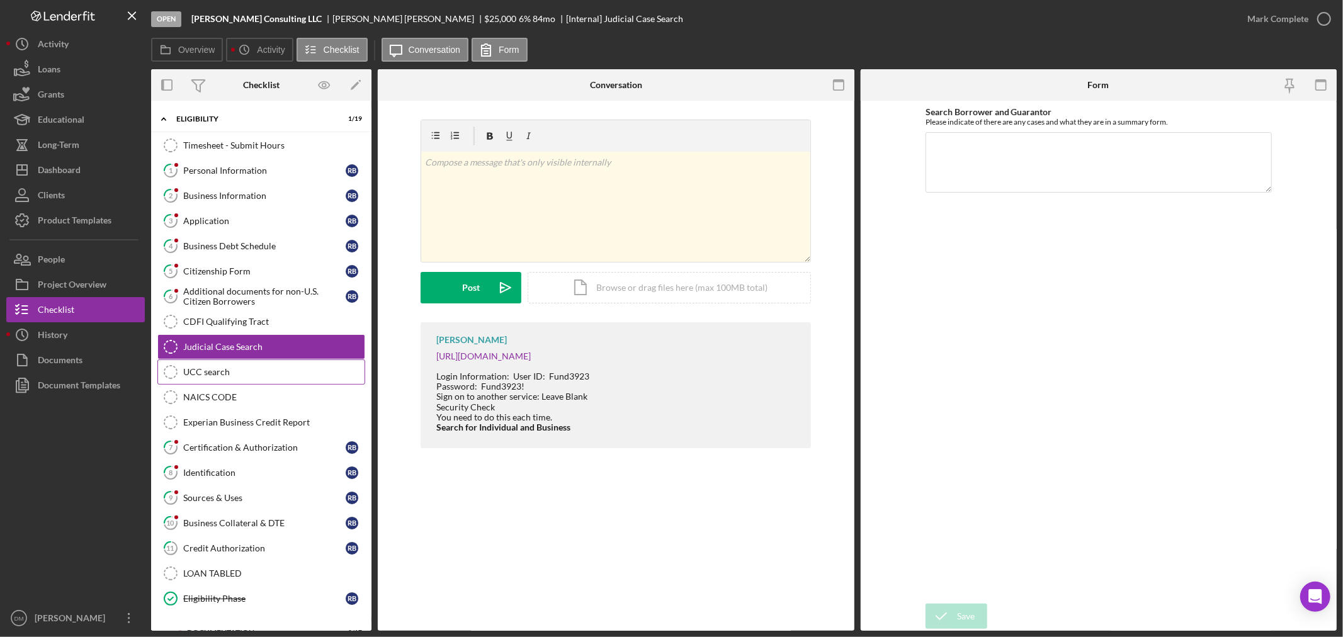
click at [236, 373] on div "UCC search" at bounding box center [273, 372] width 181 height 10
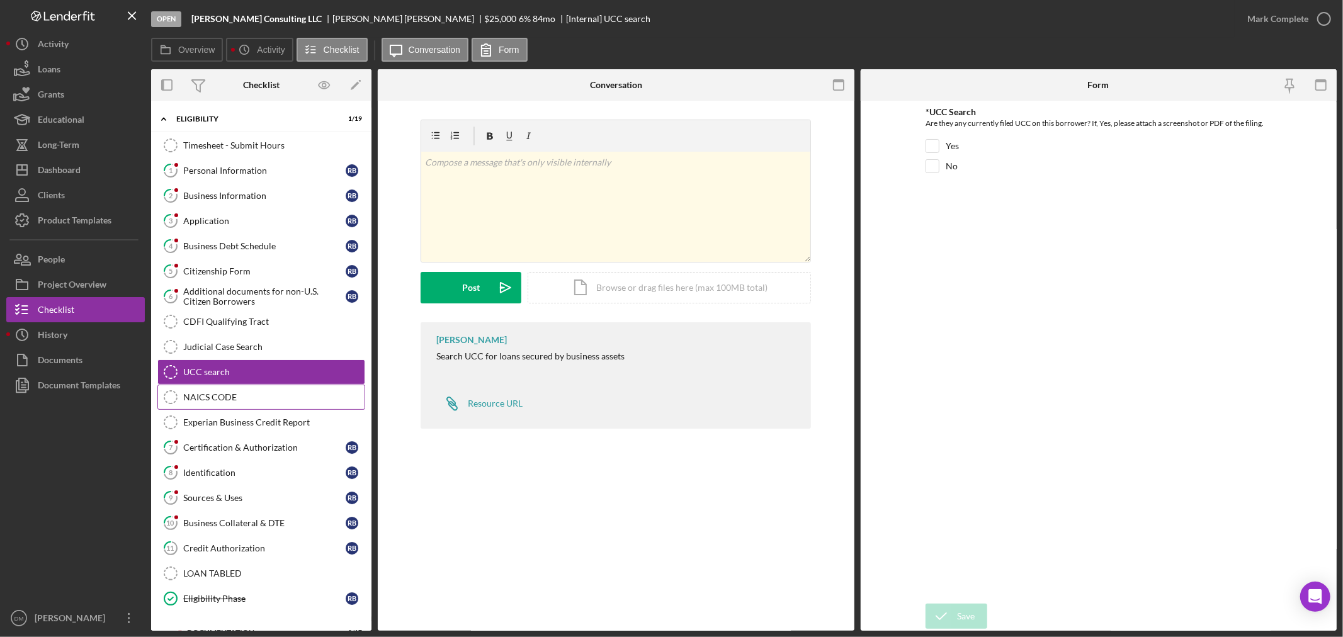
click at [237, 389] on link "NAICS CODE NAICS CODE" at bounding box center [261, 397] width 208 height 25
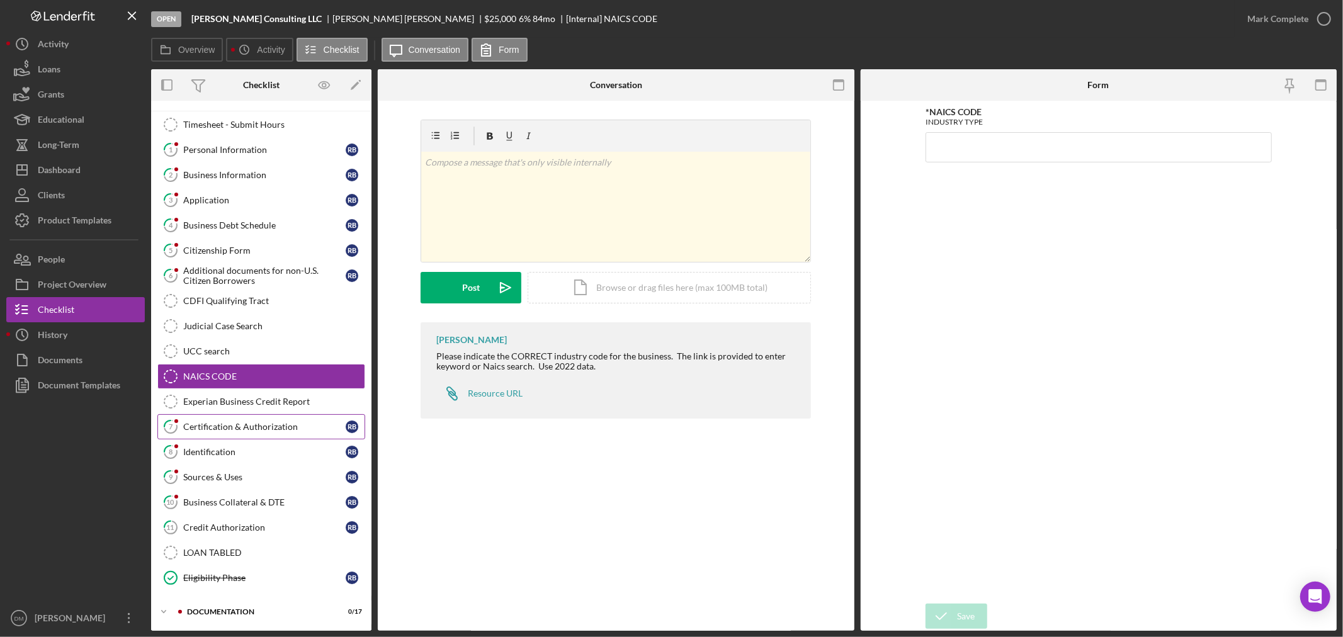
scroll to position [52, 0]
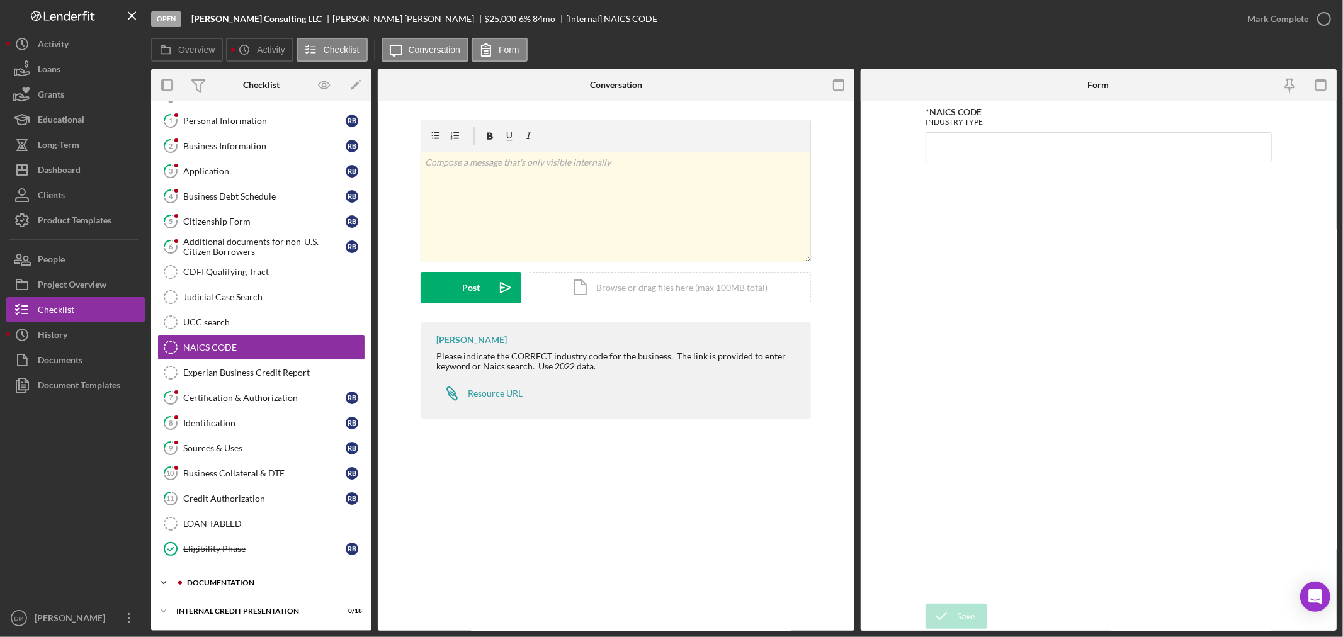
click at [193, 486] on div "Icon/Expander documentation 0 / 17" at bounding box center [261, 583] width 220 height 25
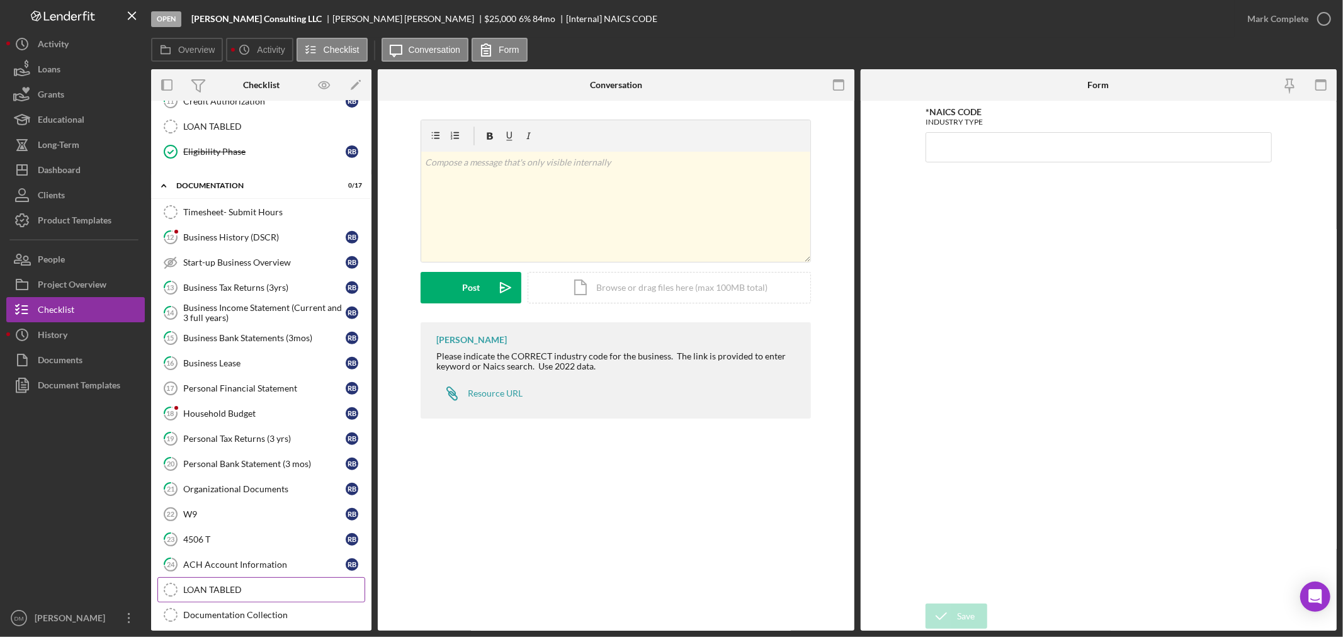
scroll to position [472, 0]
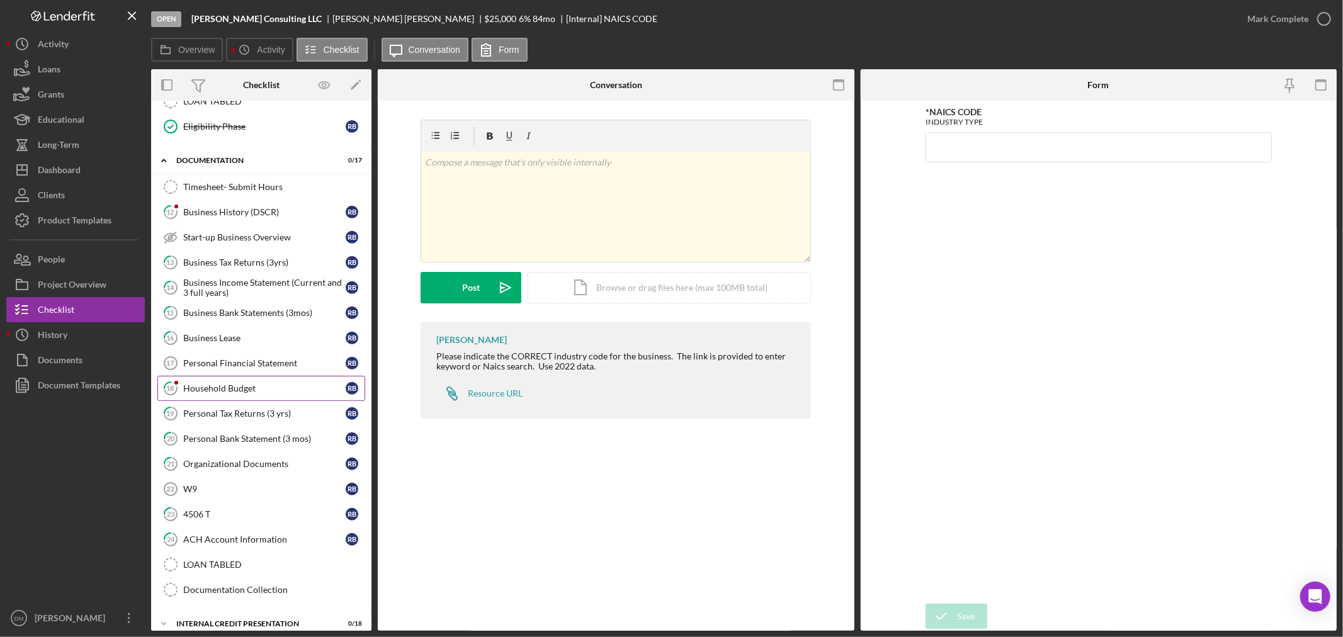
click at [256, 385] on link "18 Household Budget R B" at bounding box center [261, 388] width 208 height 25
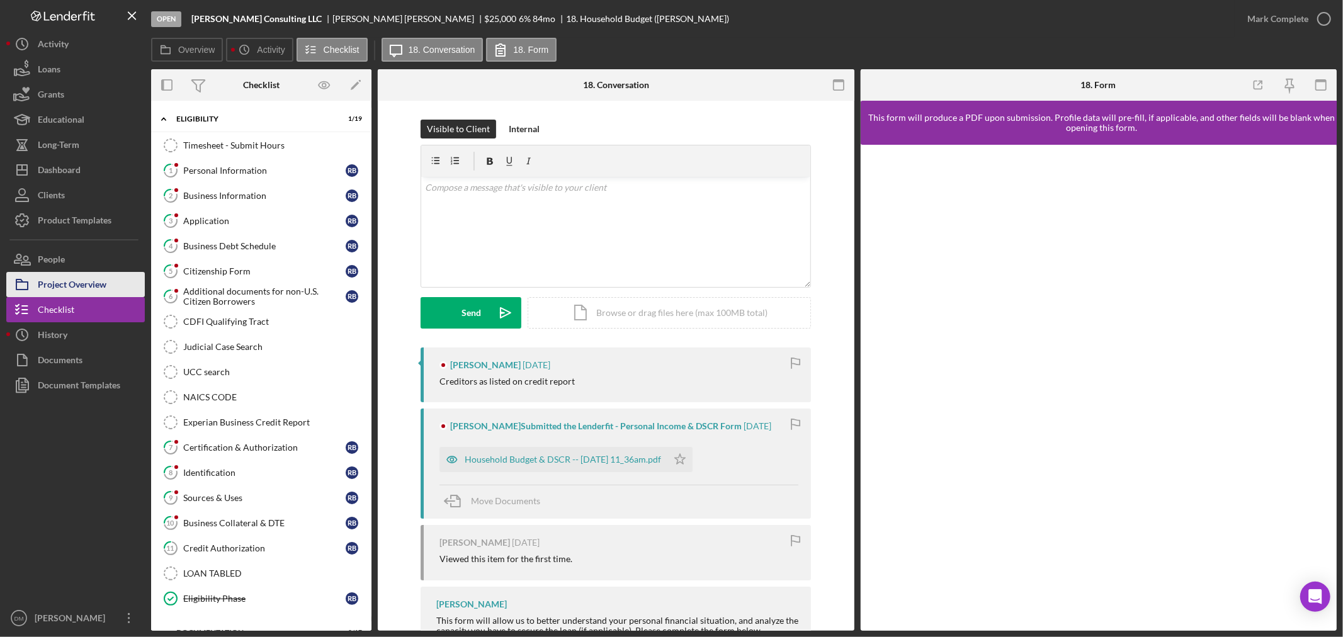
click at [108, 285] on button "Project Overview" at bounding box center [75, 284] width 139 height 25
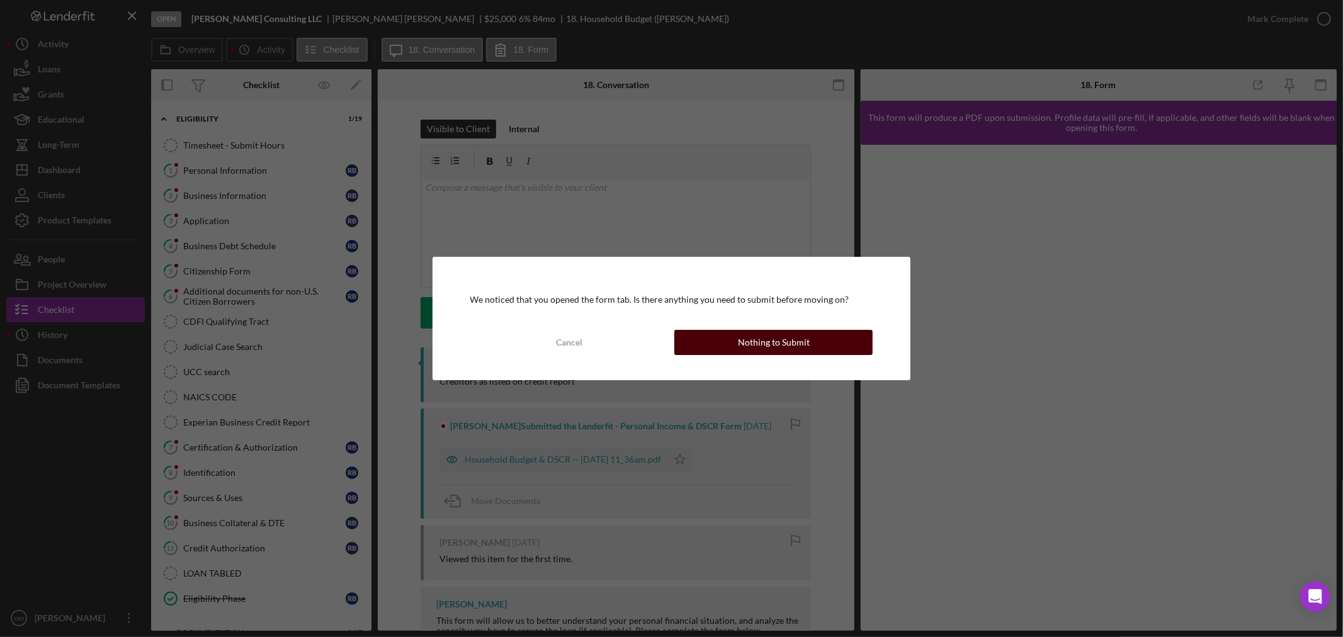
click at [768, 347] on div "Nothing to Submit" at bounding box center [774, 342] width 72 height 25
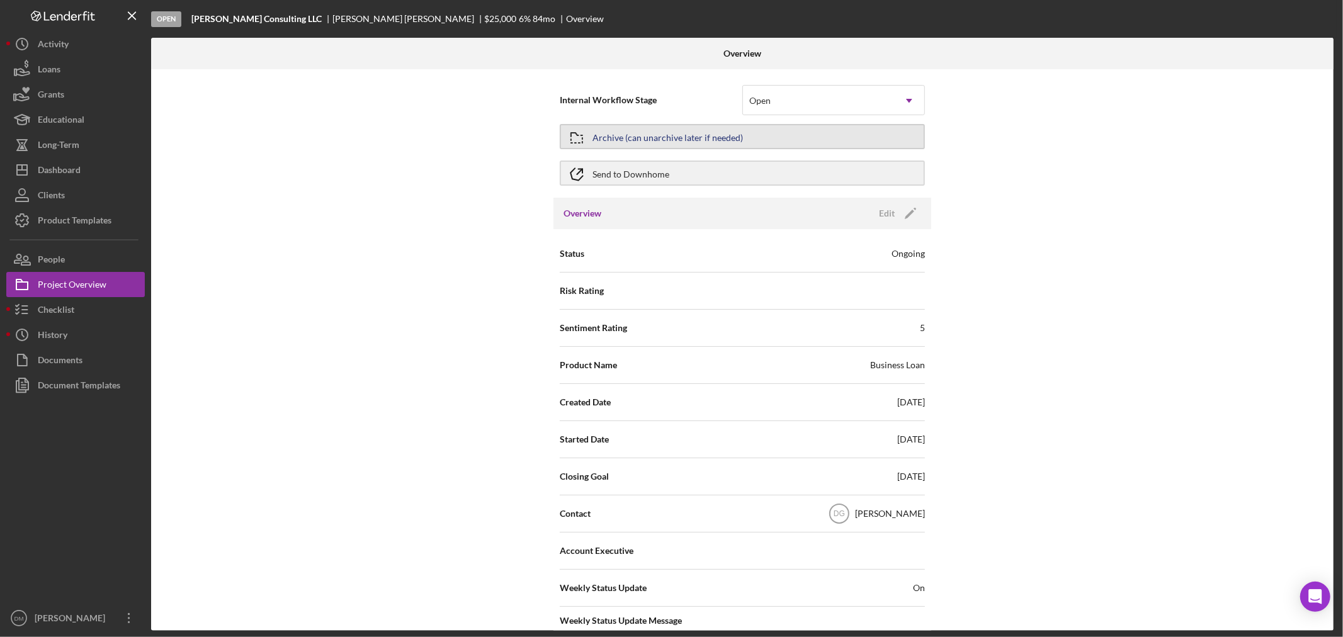
click at [761, 128] on button "Archive (can unarchive later if needed)" at bounding box center [742, 136] width 365 height 25
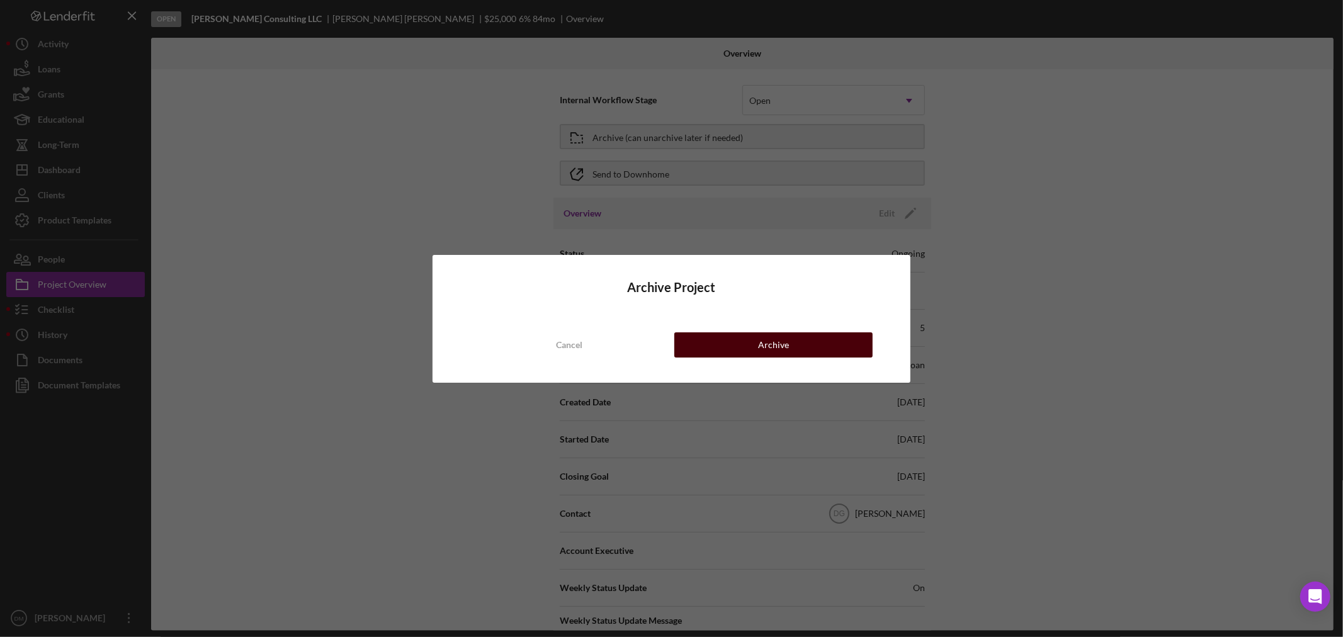
click at [819, 349] on button "Archive" at bounding box center [774, 345] width 198 height 25
